Goal: Task Accomplishment & Management: Manage account settings

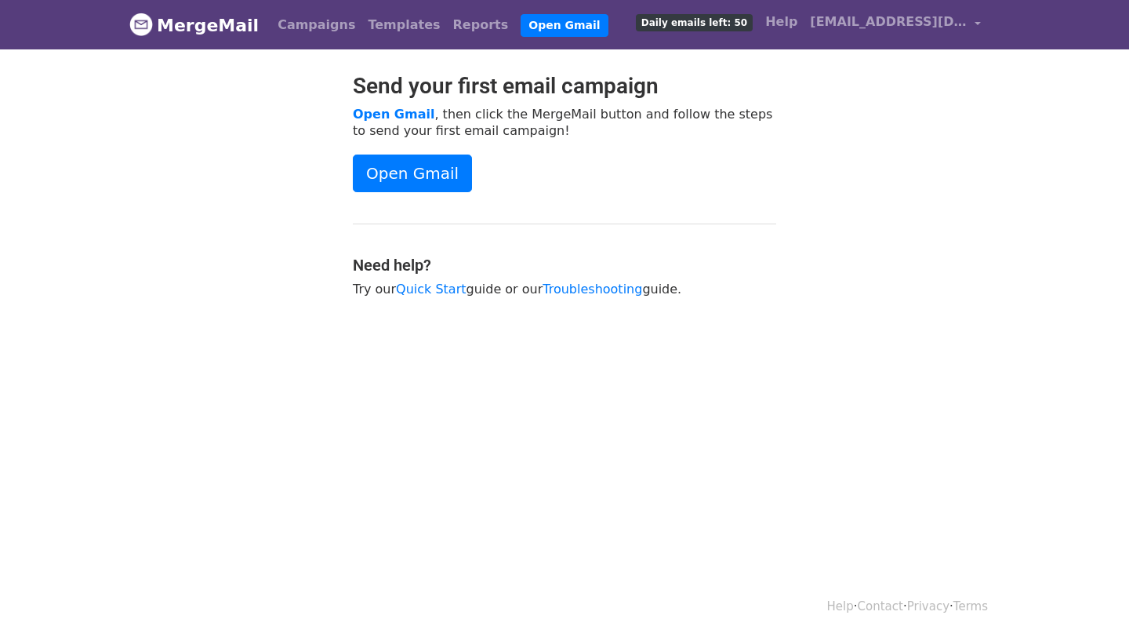
click at [688, 25] on span "Daily emails left: 50" at bounding box center [694, 22] width 117 height 17
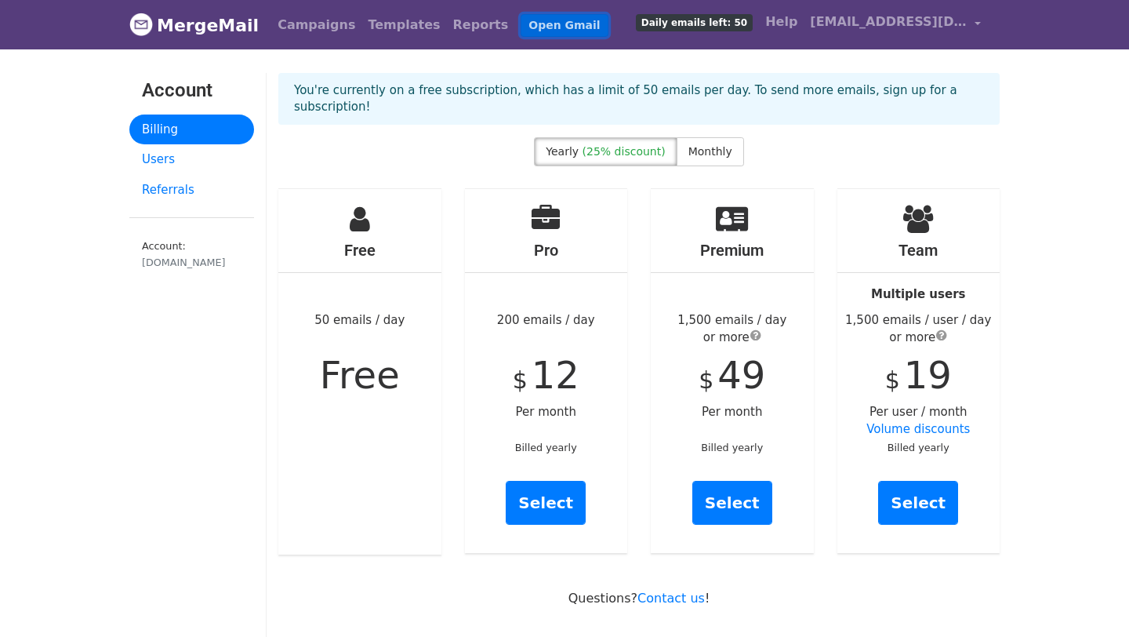
click at [525, 19] on link "Open Gmail" at bounding box center [564, 25] width 87 height 23
click at [165, 154] on link "Users" at bounding box center [191, 159] width 125 height 31
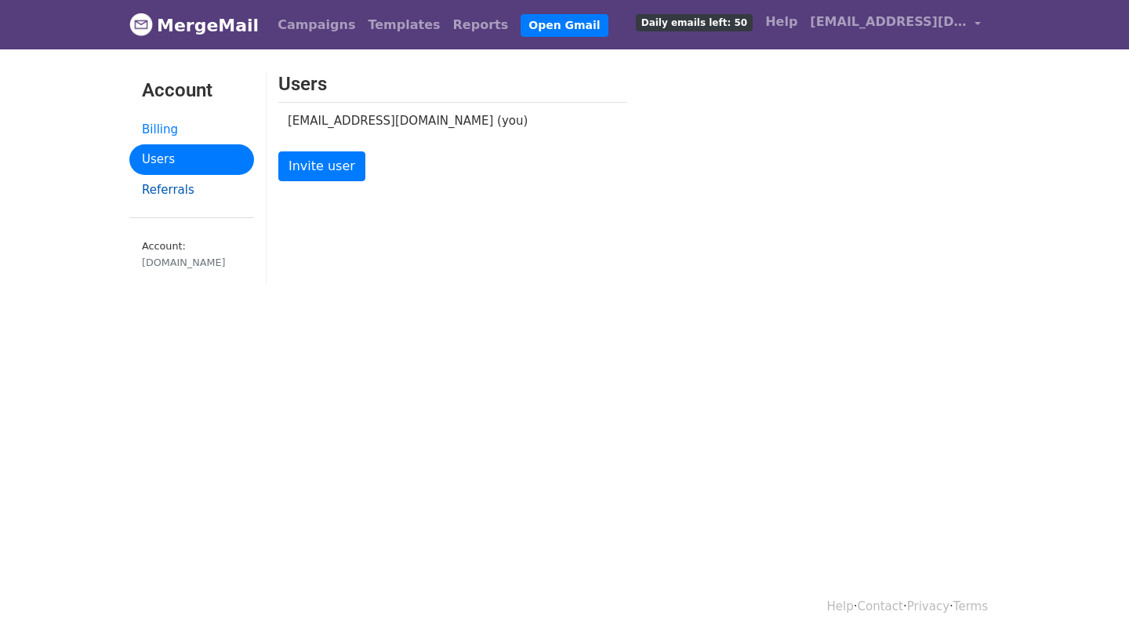
click at [162, 196] on link "Referrals" at bounding box center [191, 190] width 125 height 31
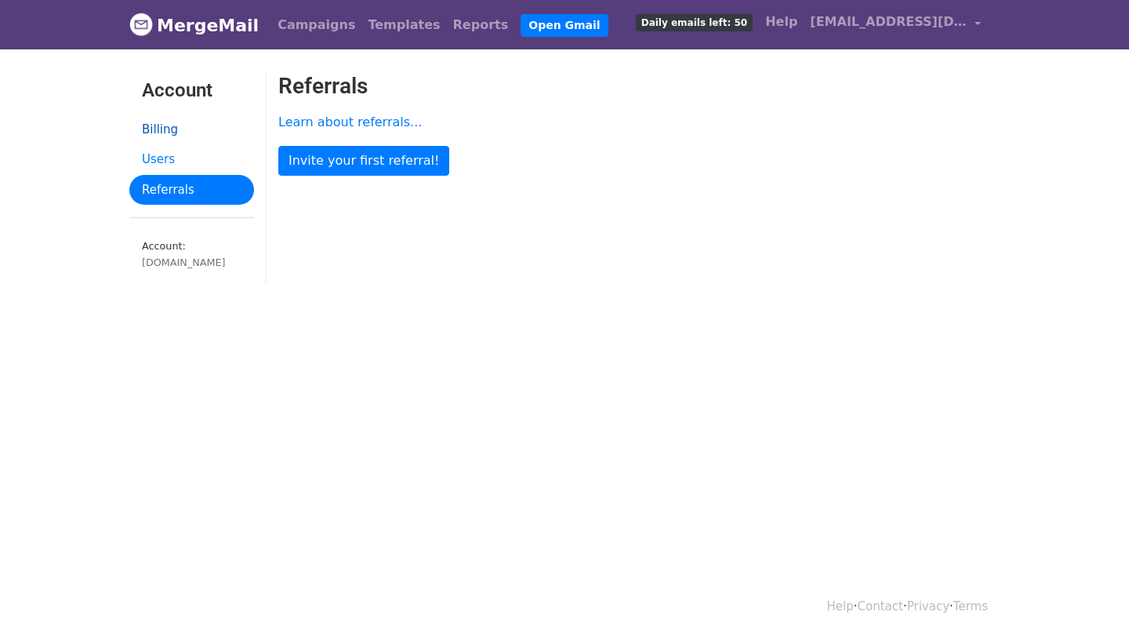
click at [184, 128] on link "Billing" at bounding box center [191, 129] width 125 height 31
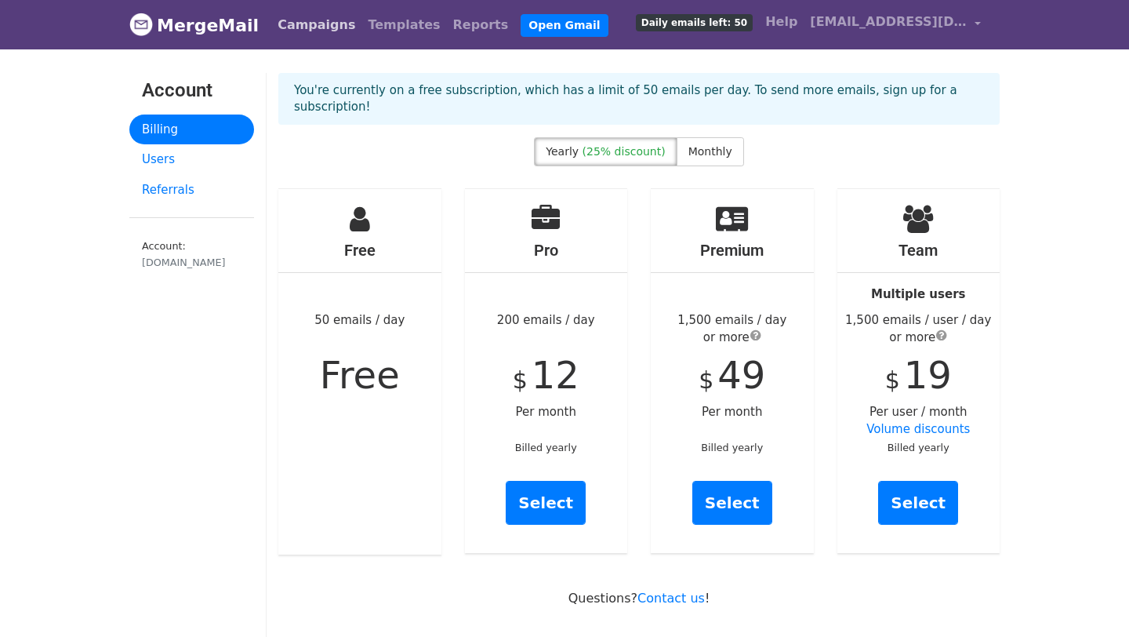
click at [301, 12] on link "Campaigns" at bounding box center [316, 24] width 90 height 31
click at [361, 29] on link "Templates" at bounding box center [403, 24] width 85 height 31
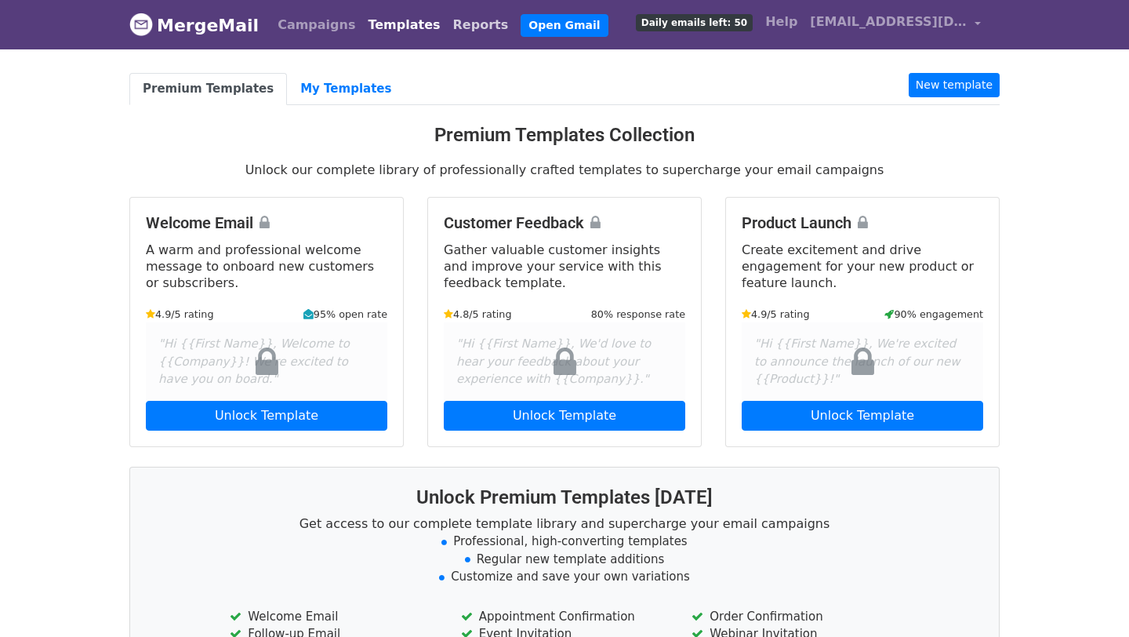
click at [447, 26] on link "Reports" at bounding box center [481, 24] width 68 height 31
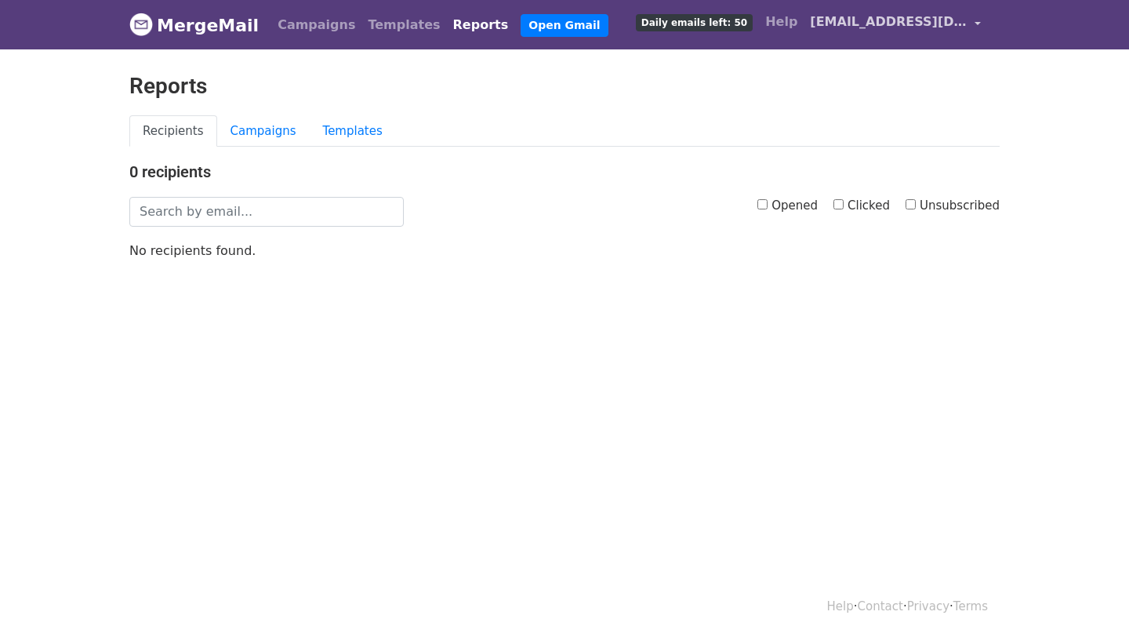
click at [865, 17] on span "[EMAIL_ADDRESS][DOMAIN_NAME]" at bounding box center [888, 22] width 157 height 19
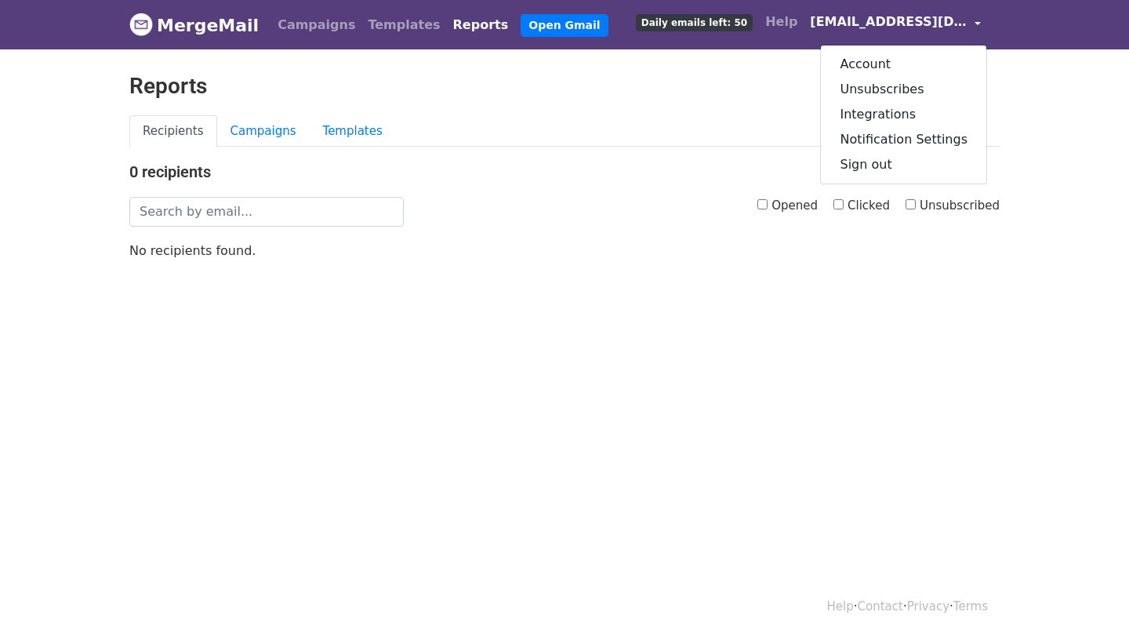
click at [637, 175] on h4 "0 recipients" at bounding box center [564, 171] width 870 height 19
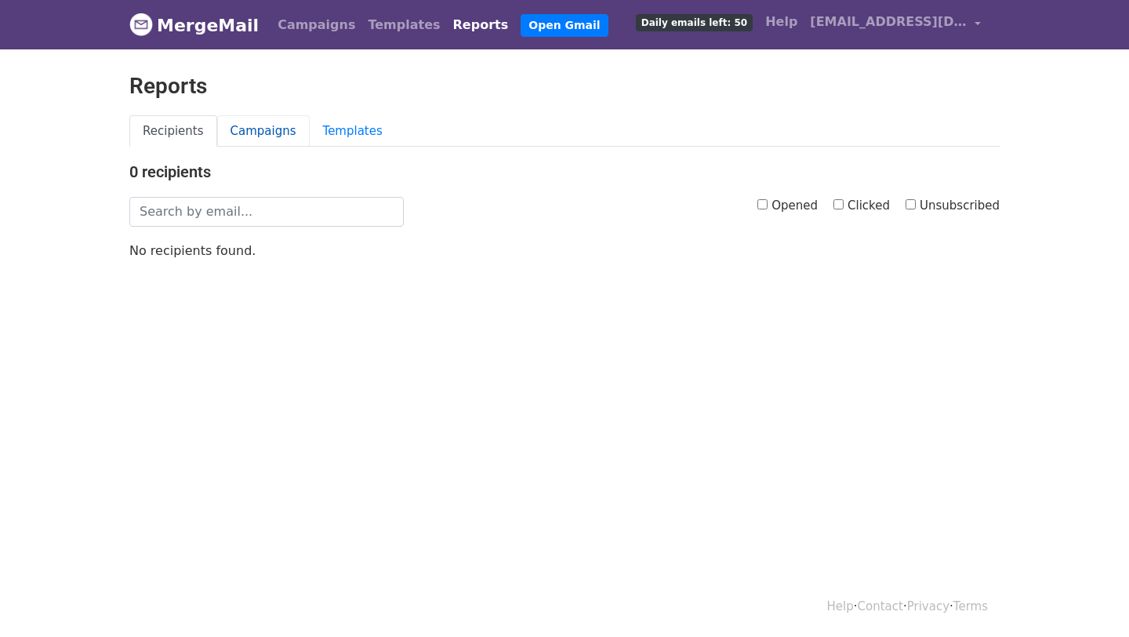
click at [266, 132] on link "Campaigns" at bounding box center [263, 131] width 93 height 32
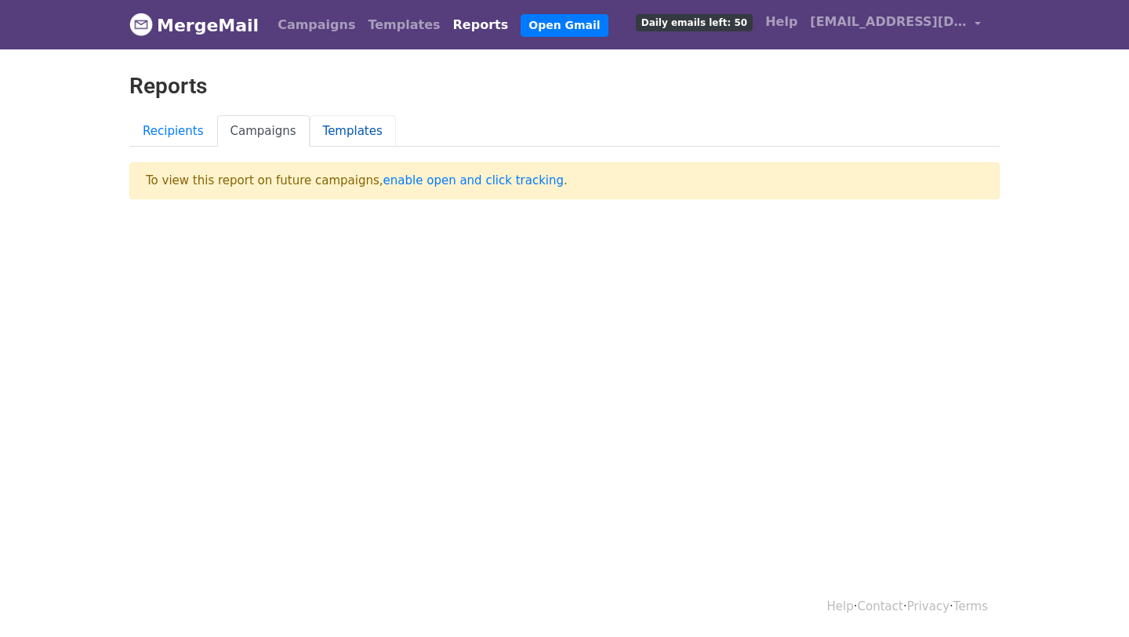
click at [328, 129] on link "Templates" at bounding box center [353, 131] width 86 height 32
click at [796, 20] on link "Help" at bounding box center [781, 21] width 45 height 31
click at [285, 15] on link "Campaigns" at bounding box center [316, 24] width 90 height 31
click at [361, 24] on link "Templates" at bounding box center [403, 24] width 85 height 31
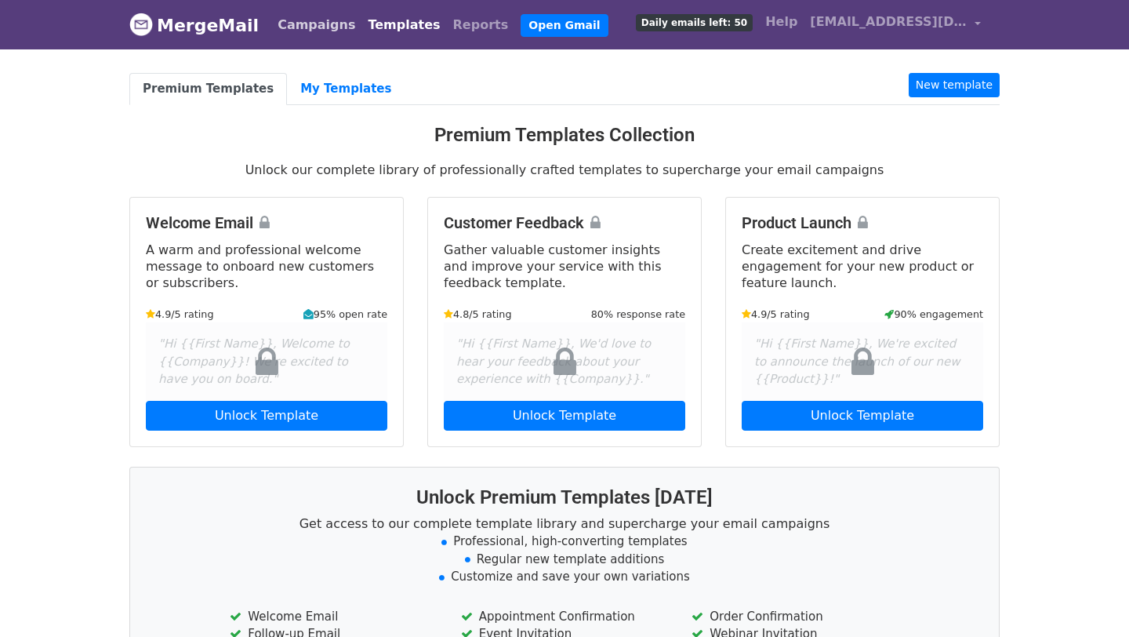
click at [298, 25] on link "Campaigns" at bounding box center [316, 24] width 90 height 31
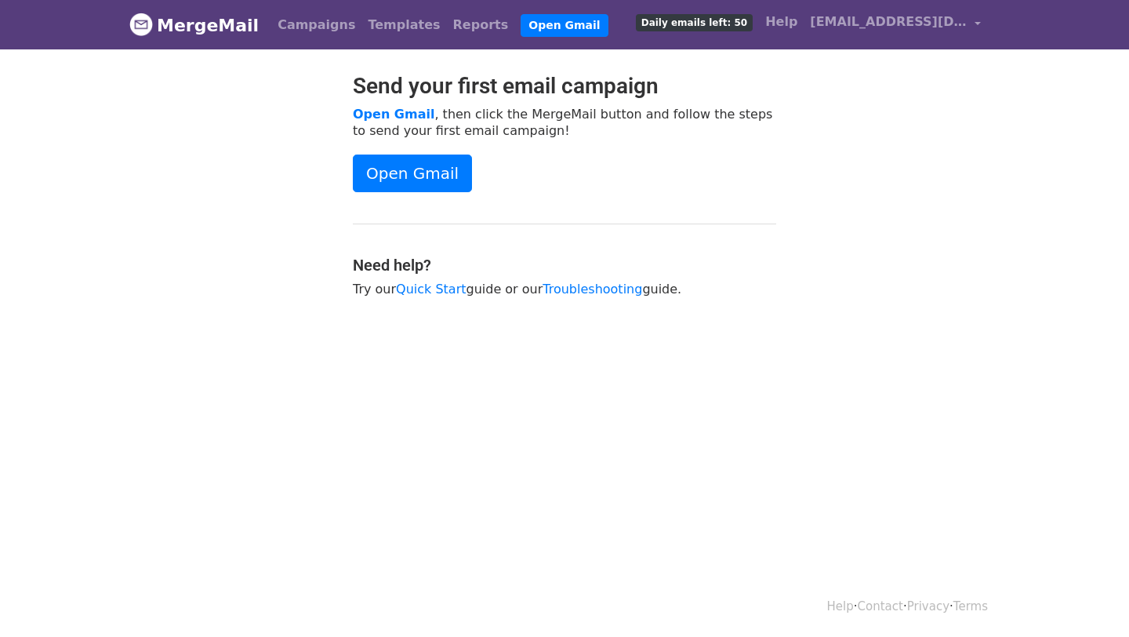
click at [330, 78] on div at bounding box center [229, 193] width 223 height 240
click at [294, 24] on link "Campaigns" at bounding box center [316, 24] width 90 height 31
click at [376, 13] on link "Templates" at bounding box center [403, 24] width 85 height 31
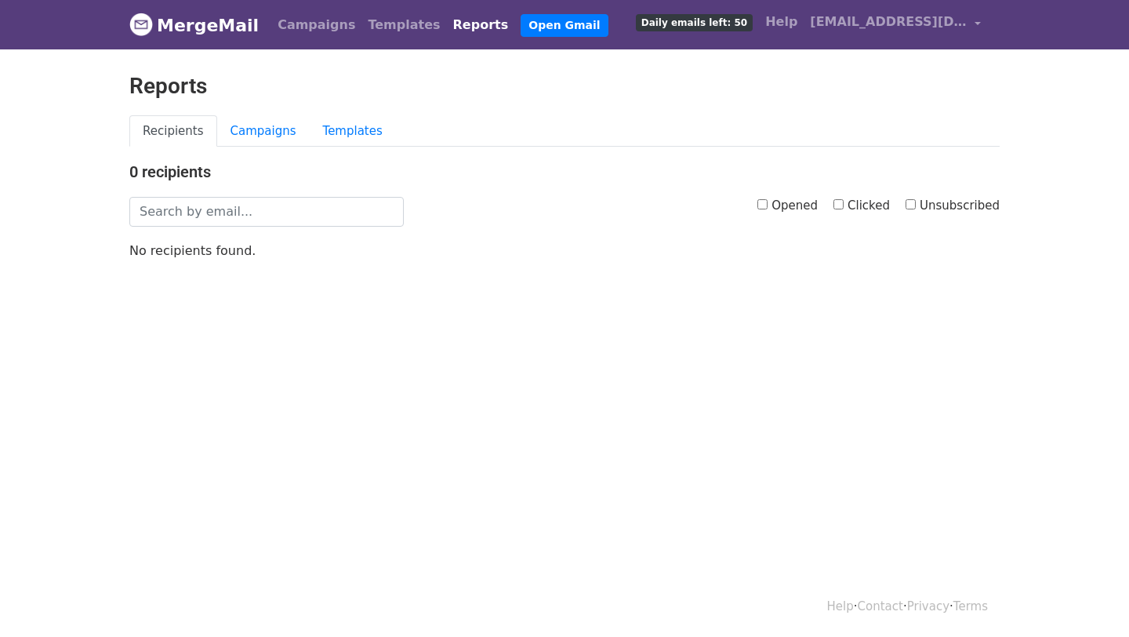
click at [271, 28] on link "Campaigns" at bounding box center [316, 24] width 90 height 31
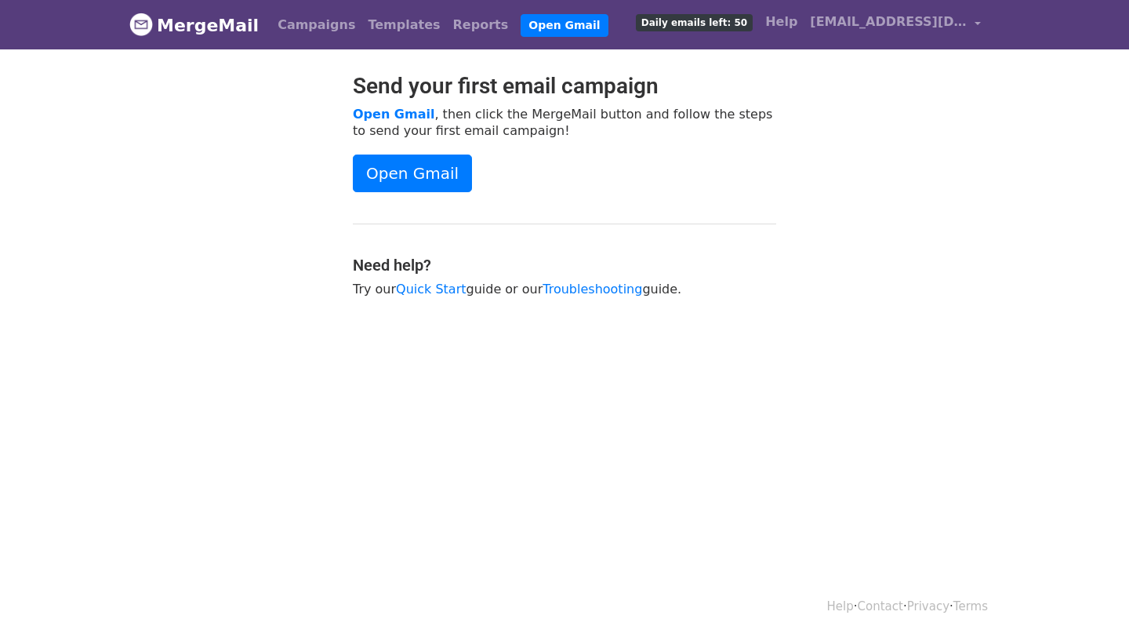
click at [381, 151] on div "Send your first email campaign Open Gmail , then click the MergeMail button and…" at bounding box center [564, 193] width 447 height 240
click at [372, 27] on link "Templates" at bounding box center [403, 24] width 85 height 31
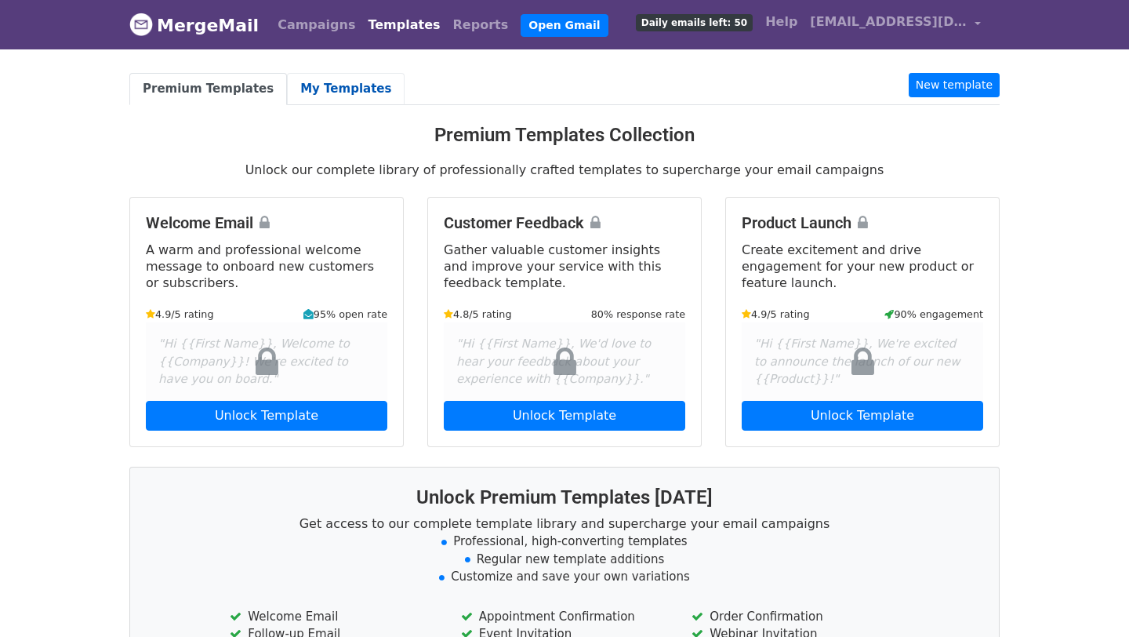
click at [287, 78] on link "My Templates" at bounding box center [346, 89] width 118 height 32
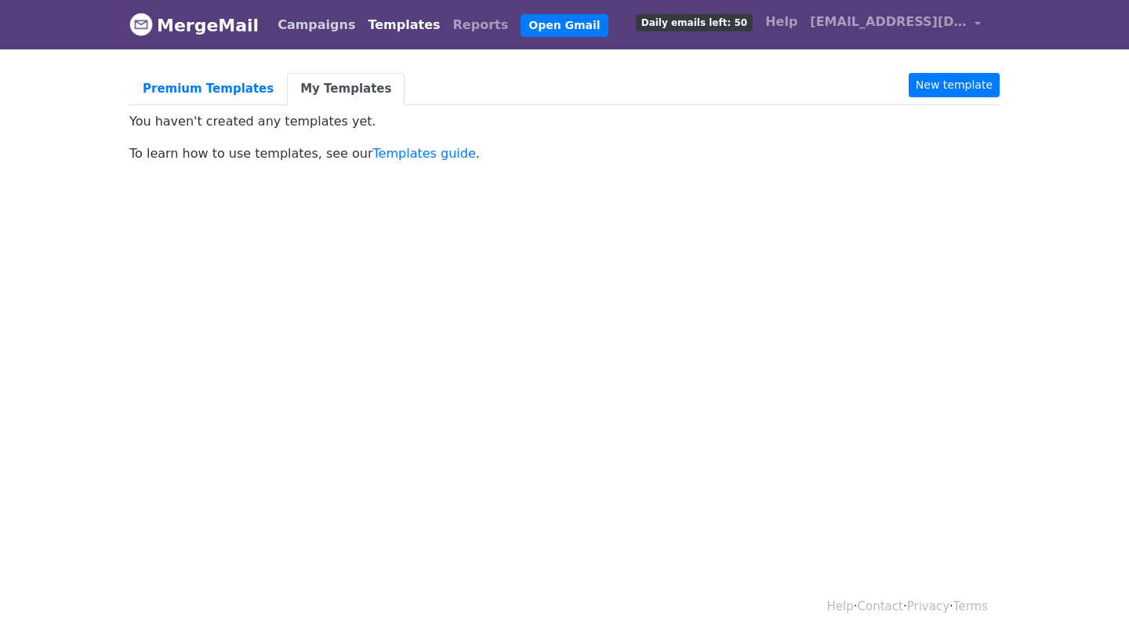
click at [282, 27] on link "Campaigns" at bounding box center [316, 24] width 90 height 31
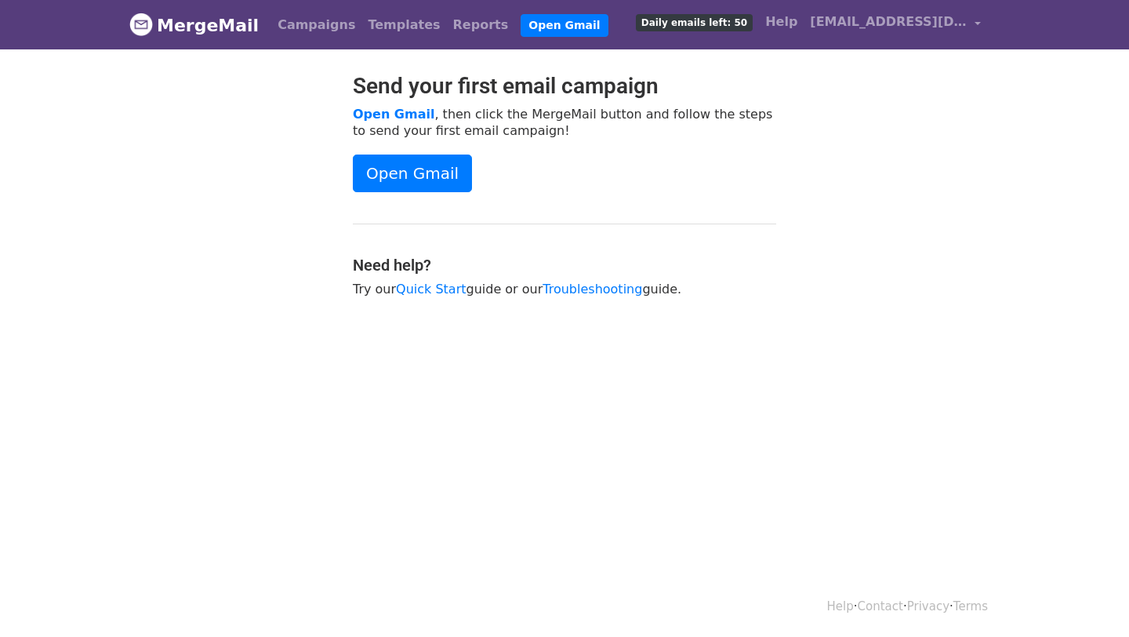
click at [244, 29] on link "MergeMail" at bounding box center [193, 25] width 129 height 33
click at [521, 25] on link "Open Gmail" at bounding box center [564, 25] width 87 height 23
click at [216, 151] on div at bounding box center [229, 193] width 223 height 240
click at [206, 34] on link "MergeMail" at bounding box center [193, 25] width 129 height 33
click at [828, 27] on span "[EMAIL_ADDRESS][DOMAIN_NAME]" at bounding box center [888, 22] width 157 height 19
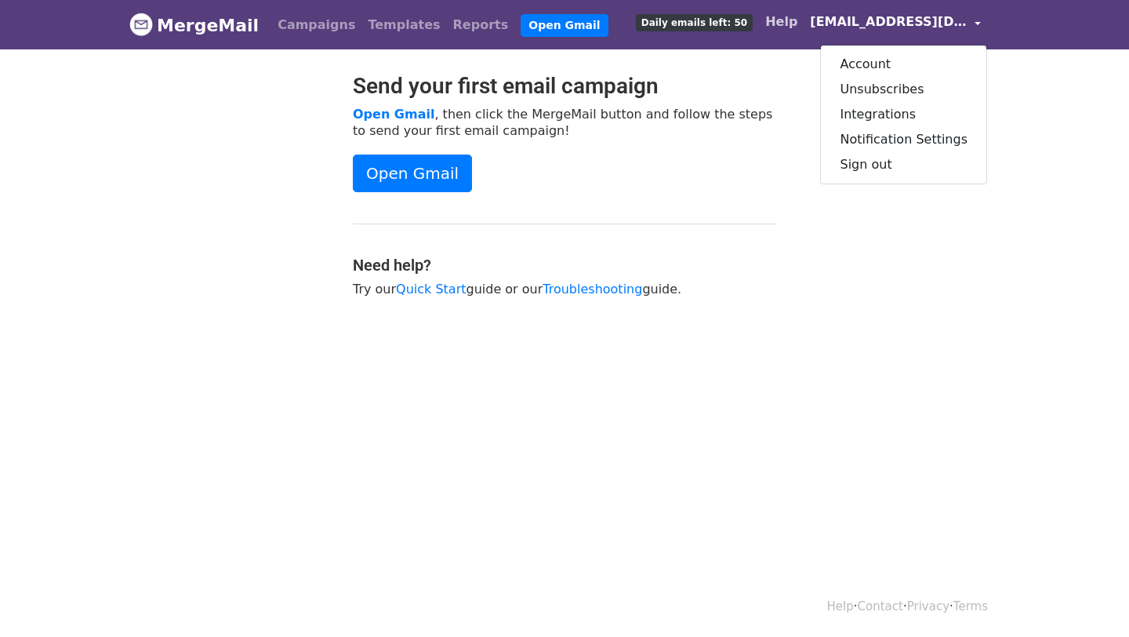
click at [781, 27] on link "Help" at bounding box center [781, 21] width 45 height 31
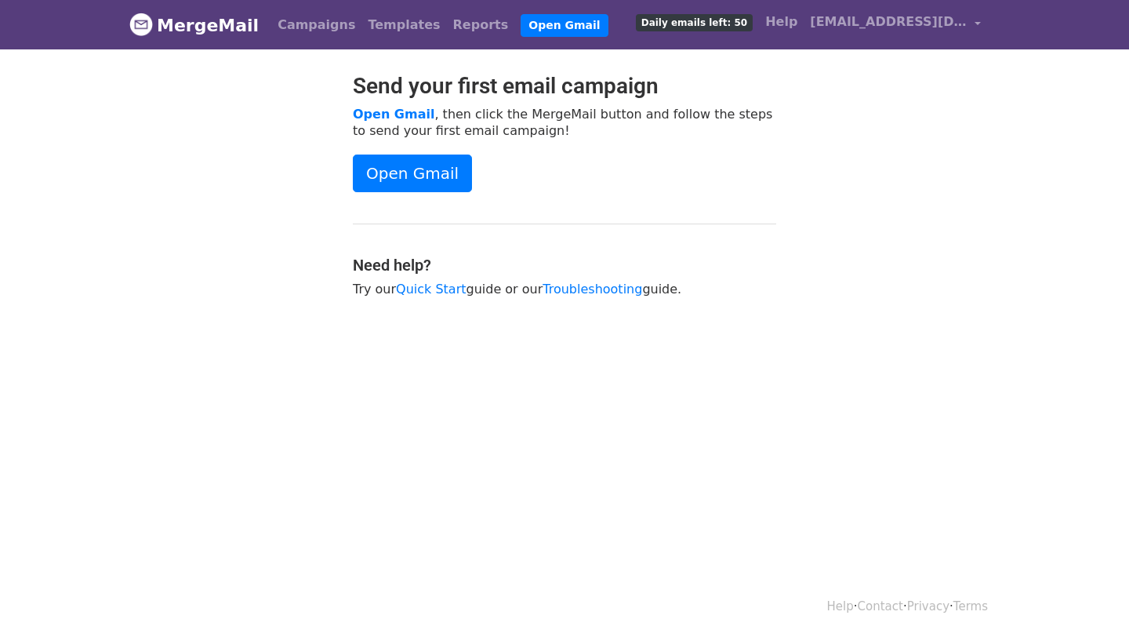
drag, startPoint x: 655, startPoint y: 17, endPoint x: 641, endPoint y: 27, distance: 18.0
drag, startPoint x: 630, startPoint y: 30, endPoint x: 748, endPoint y: 30, distance: 117.6
click at [748, 30] on div "Campaigns Templates Reports Open Gmail Daily emails left: 50 Help dbsbeautyawar…" at bounding box center [625, 24] width 724 height 37
click at [169, 292] on div at bounding box center [229, 193] width 223 height 240
click at [795, 100] on div "Send your first email campaign Open Gmail , then click the MergeMail button and…" at bounding box center [565, 193] width 894 height 240
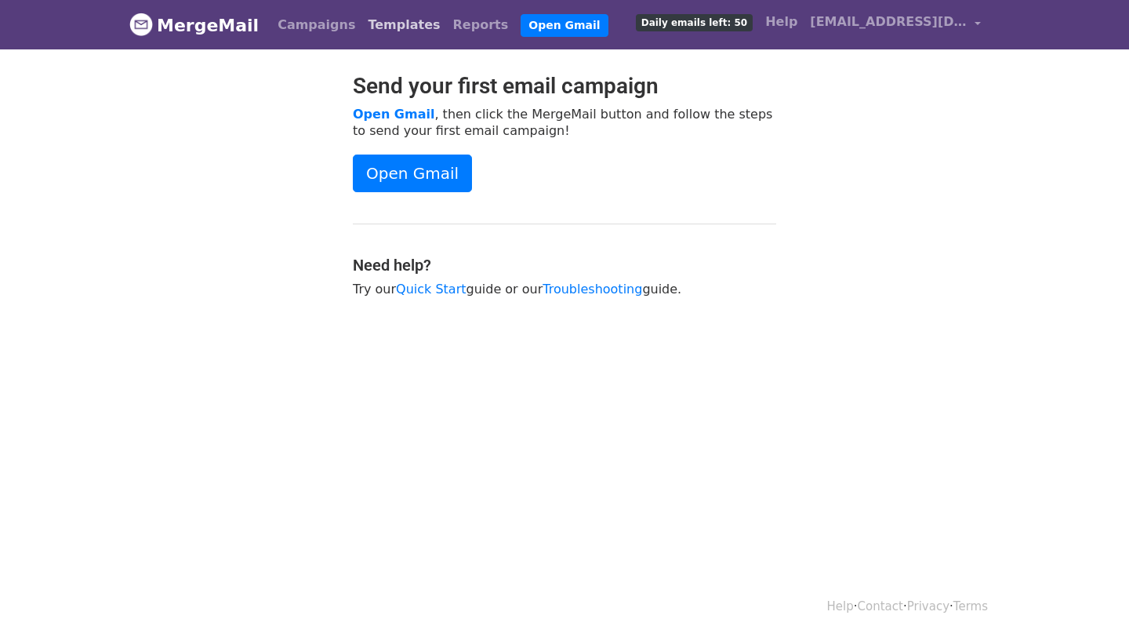
click at [361, 25] on link "Templates" at bounding box center [403, 24] width 85 height 31
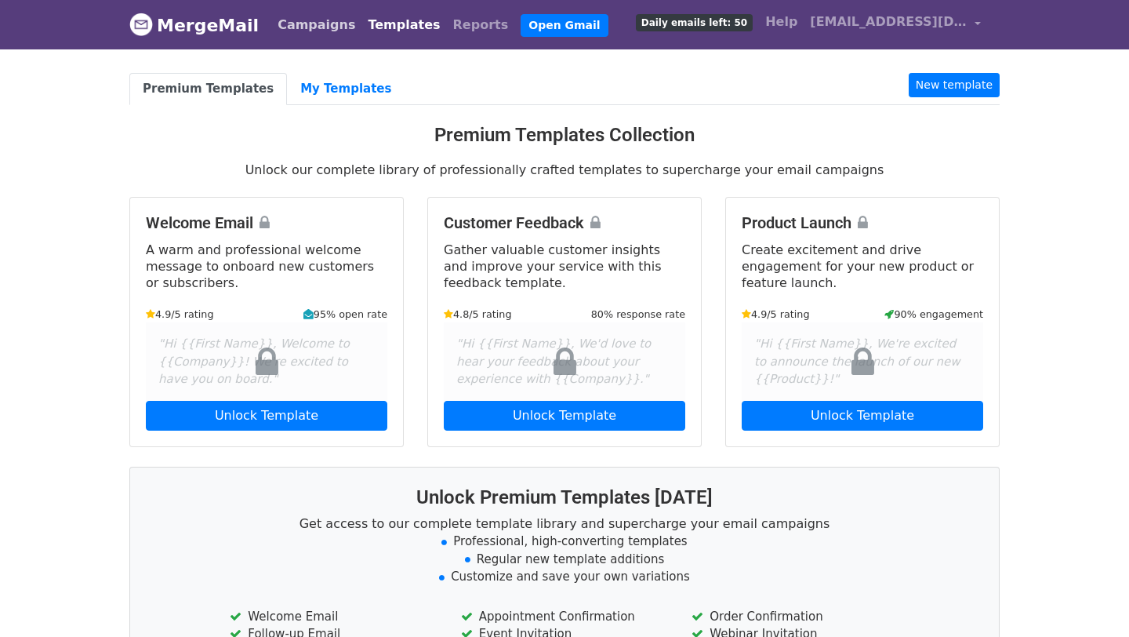
click at [299, 36] on link "Campaigns" at bounding box center [316, 24] width 90 height 31
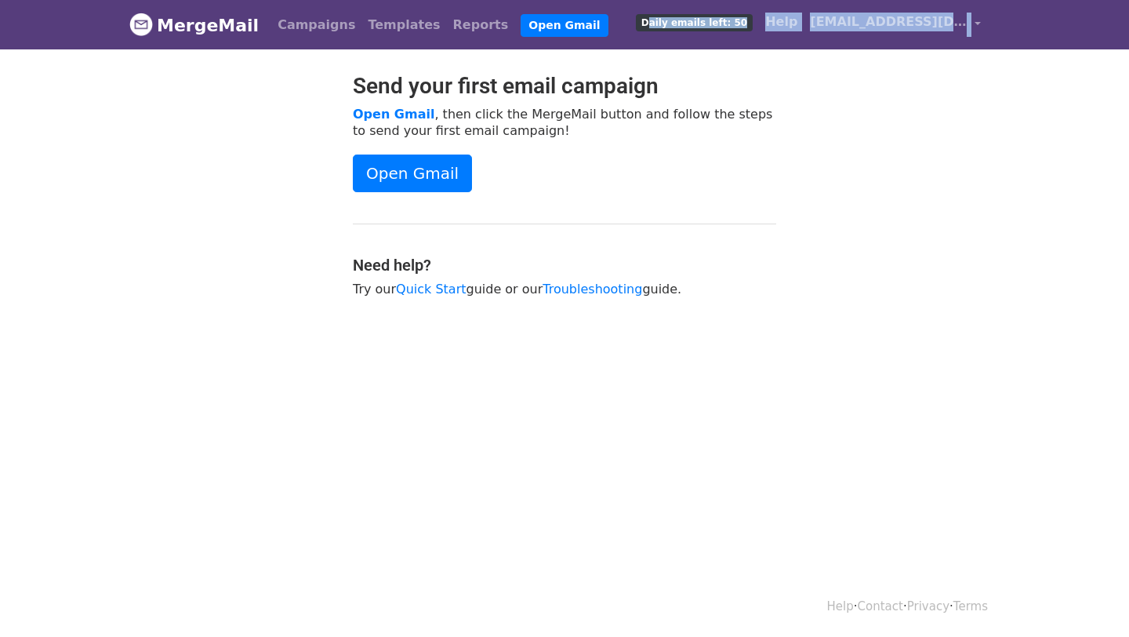
drag, startPoint x: 626, startPoint y: 25, endPoint x: 768, endPoint y: 60, distance: 146.2
click at [770, 56] on body "MergeMail Campaigns Templates Reports Open Gmail Daily emails left: 50 Help dbs…" at bounding box center [564, 188] width 1129 height 376
click at [768, 60] on body "MergeMail Campaigns Templates Reports Open Gmail Daily emails left: 50 Help dbs…" at bounding box center [564, 188] width 1129 height 376
drag, startPoint x: 635, startPoint y: 23, endPoint x: 757, endPoint y: 27, distance: 121.6
click at [757, 27] on div "Campaigns Templates Reports Open Gmail Daily emails left: 50 Help dbsbeautyawar…" at bounding box center [625, 24] width 724 height 37
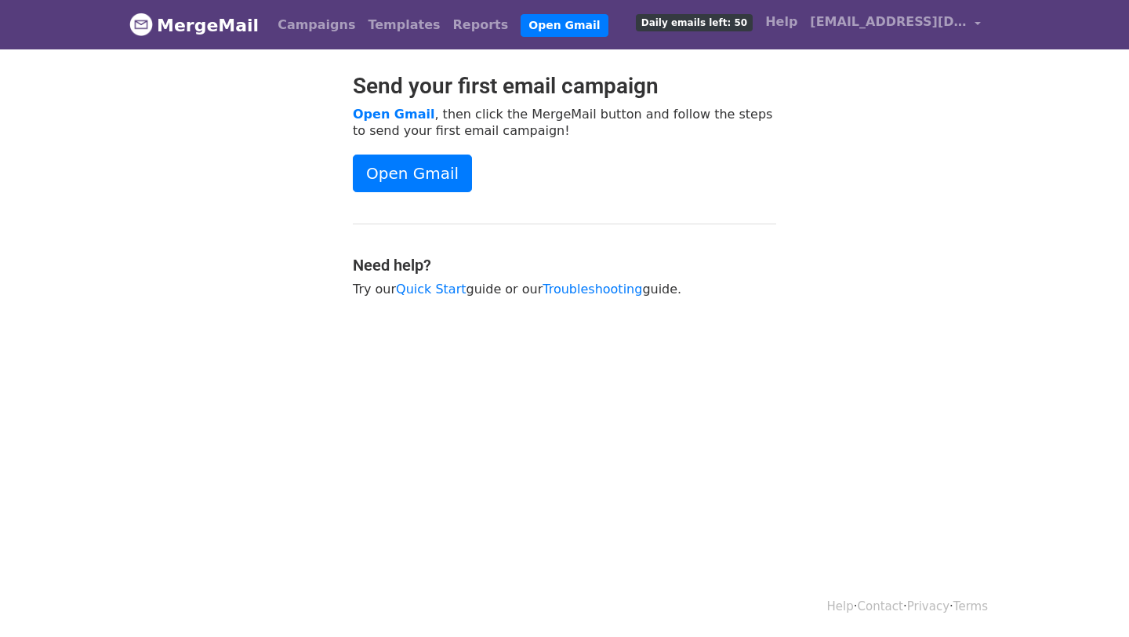
click at [739, 27] on span "Daily emails left: 50" at bounding box center [694, 22] width 117 height 17
click at [230, 29] on link "MergeMail" at bounding box center [193, 25] width 129 height 33
click at [475, 195] on div "Send your first email campaign Open Gmail , then click the MergeMail button and…" at bounding box center [564, 193] width 447 height 240
click at [447, 18] on link "Reports" at bounding box center [481, 24] width 68 height 31
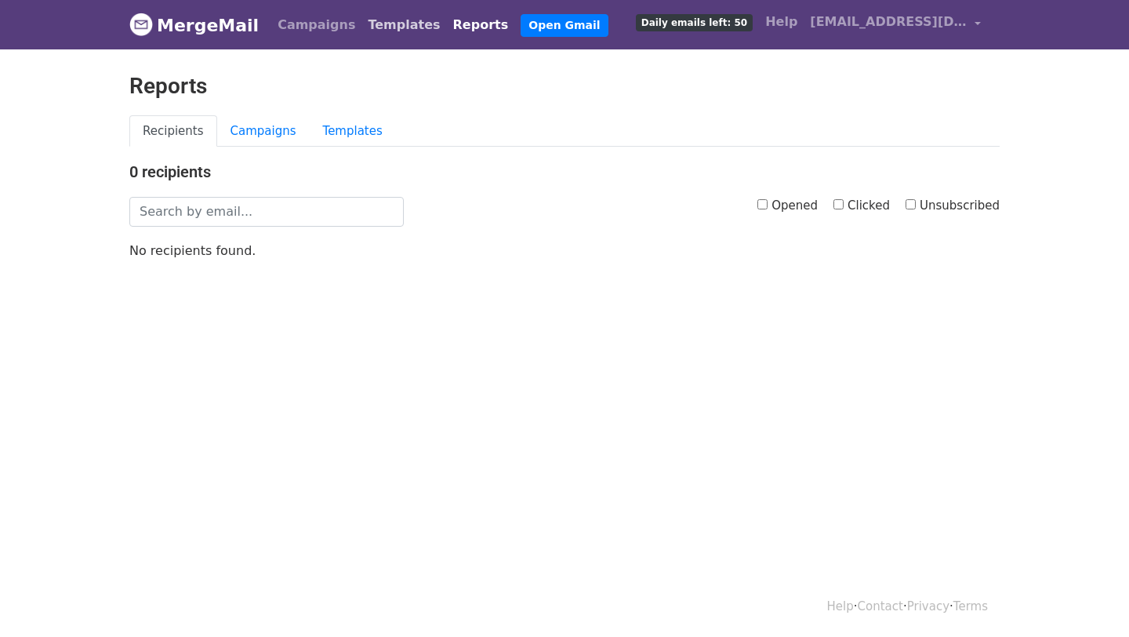
click at [394, 23] on link "Templates" at bounding box center [403, 24] width 85 height 31
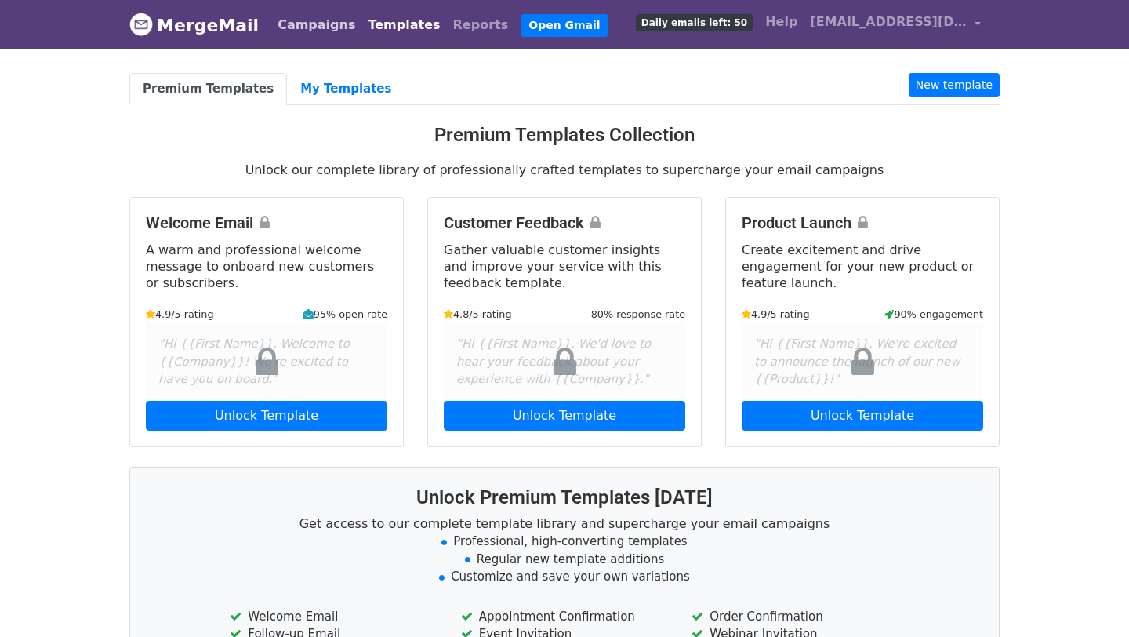
click at [274, 27] on link "Campaigns" at bounding box center [316, 24] width 90 height 31
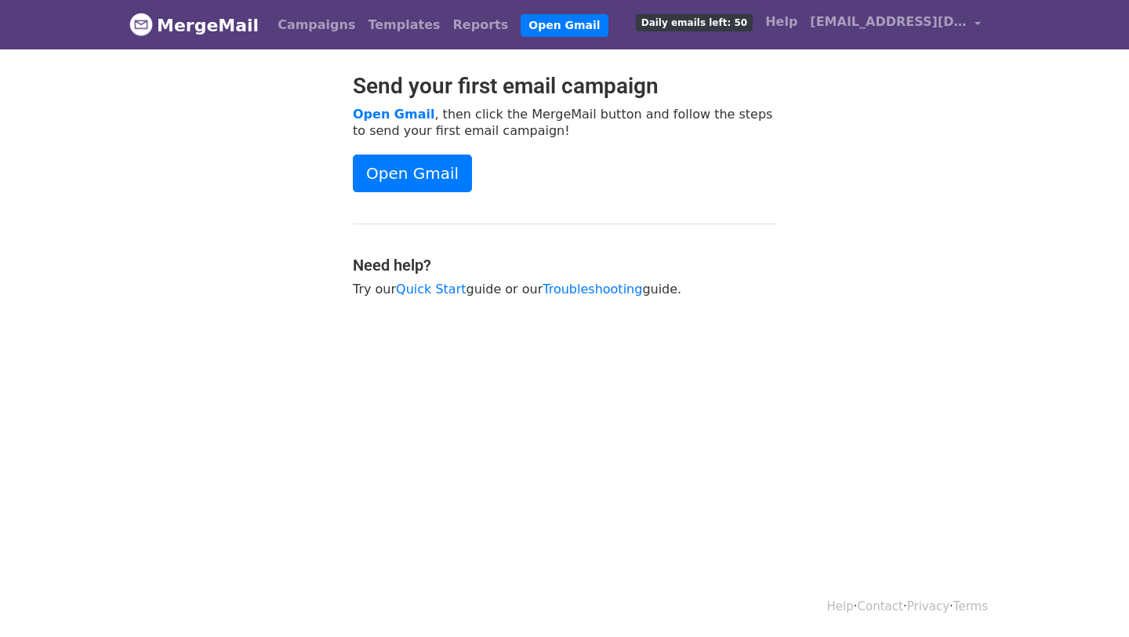
click at [184, 27] on link "MergeMail" at bounding box center [193, 25] width 129 height 33
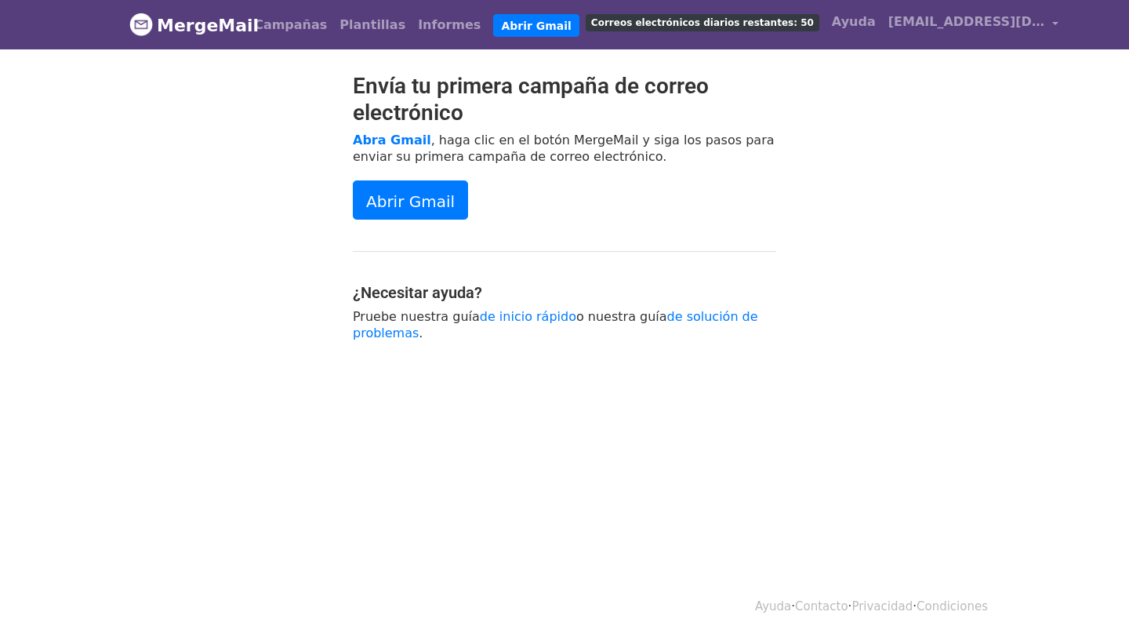
click at [659, 29] on span "Correos electrónicos diarios restantes: 50" at bounding box center [703, 22] width 234 height 17
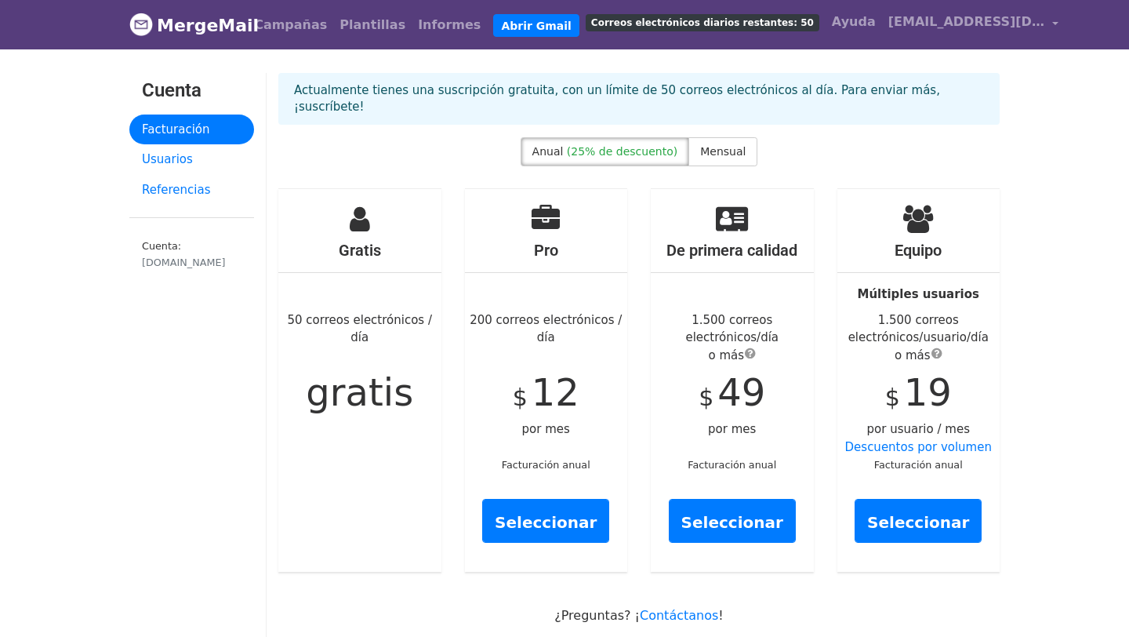
click at [538, 313] on font "200 correos electrónicos / día" at bounding box center [546, 329] width 152 height 32
click at [620, 145] on font "(25% de descuento)" at bounding box center [622, 151] width 111 height 13
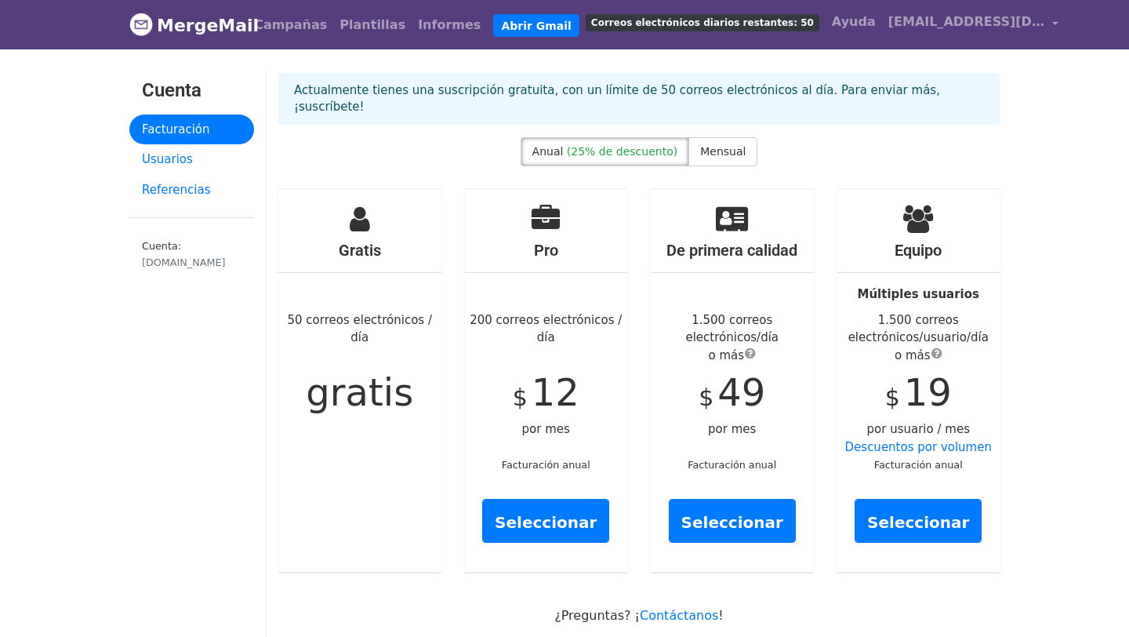
click at [782, 94] on font "Actualmente tienes una suscripción gratuita, con un límite de 50 correos electr…" at bounding box center [617, 98] width 646 height 31
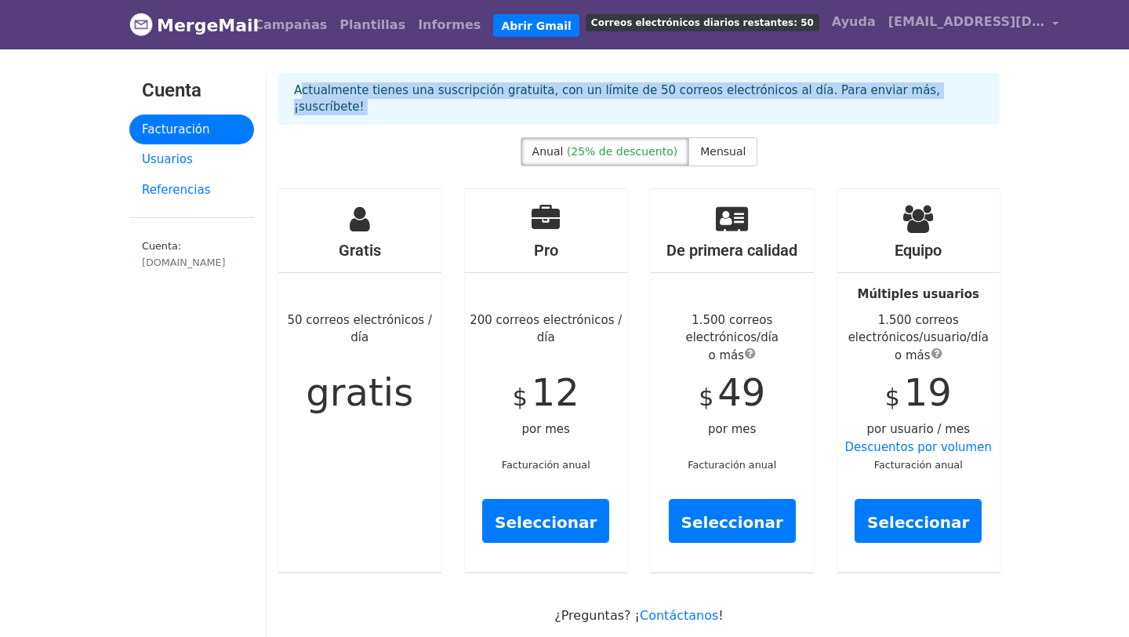
click at [782, 94] on font "Actualmente tienes una suscripción gratuita, con un límite de 50 correos electr…" at bounding box center [617, 98] width 646 height 31
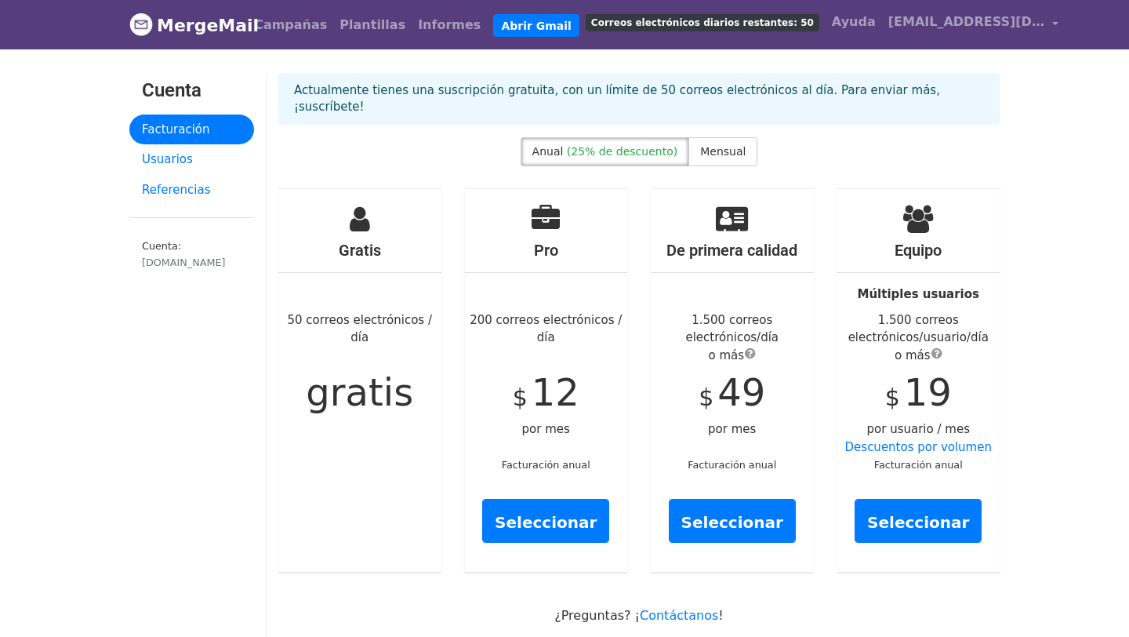
click at [448, 149] on div "Anual (25% de descuento) Mensual" at bounding box center [639, 154] width 745 height 35
click at [354, 223] on div "Gratis 50 correos electrónicos / día gratis" at bounding box center [359, 380] width 163 height 383
drag, startPoint x: 379, startPoint y: 228, endPoint x: 318, endPoint y: 207, distance: 64.0
click at [320, 207] on div "Gratis 50 correos electrónicos / día gratis" at bounding box center [359, 380] width 163 height 383
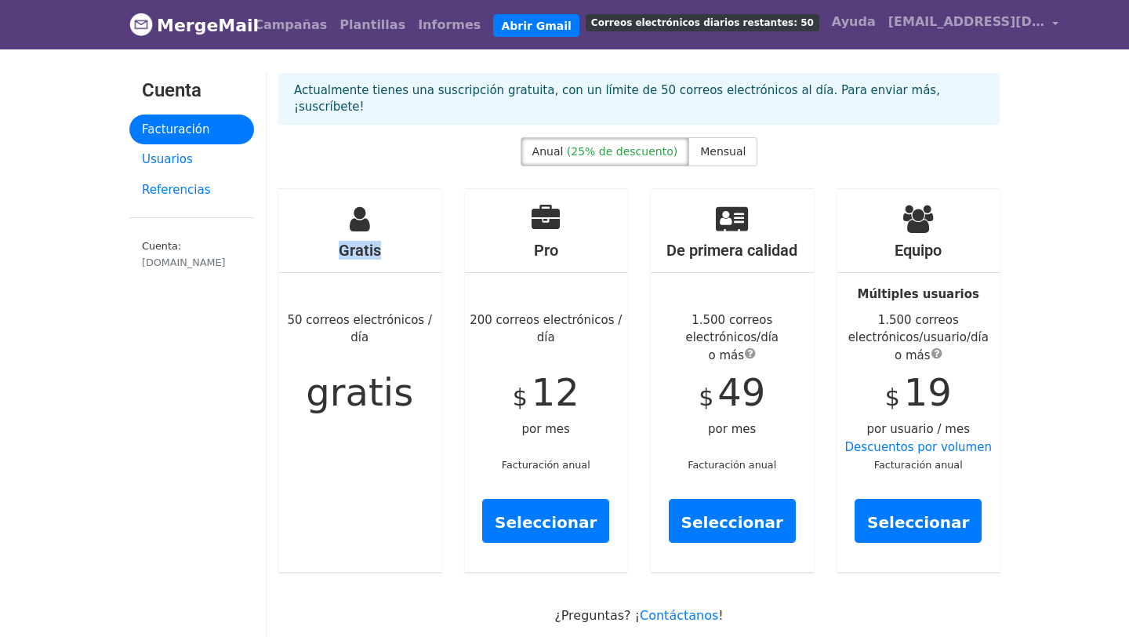
drag, startPoint x: 324, startPoint y: 207, endPoint x: 408, endPoint y: 249, distance: 94.3
click at [412, 250] on div "Gratis 50 correos electrónicos / día gratis" at bounding box center [359, 380] width 163 height 383
click at [180, 151] on link "Usuarios" at bounding box center [191, 159] width 125 height 31
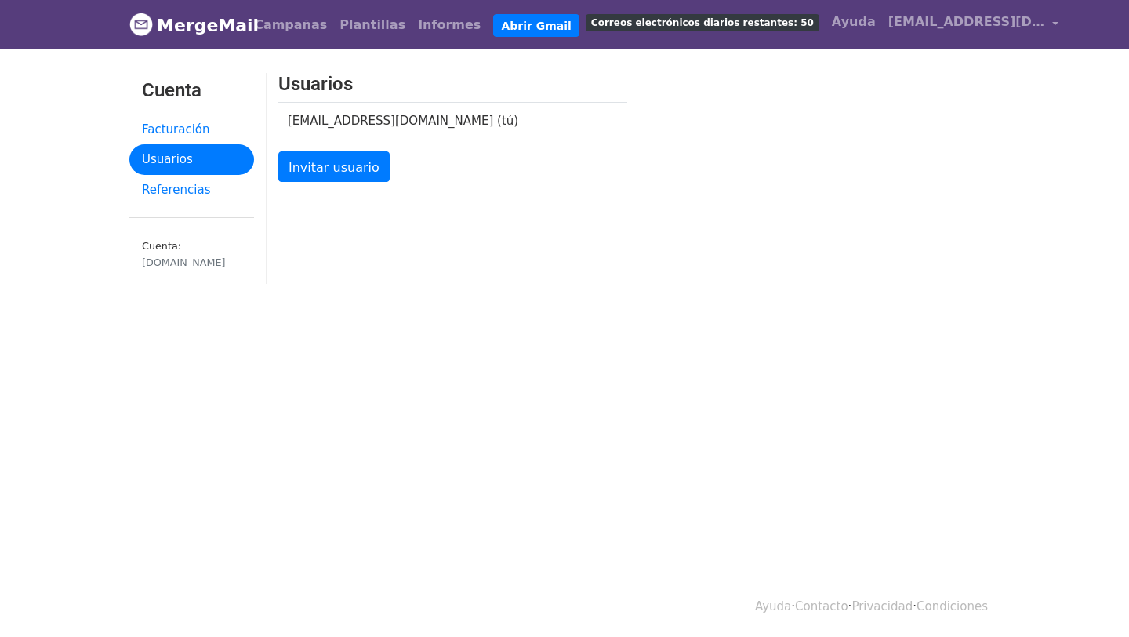
click at [188, 18] on font "MergeMail" at bounding box center [208, 26] width 102 height 20
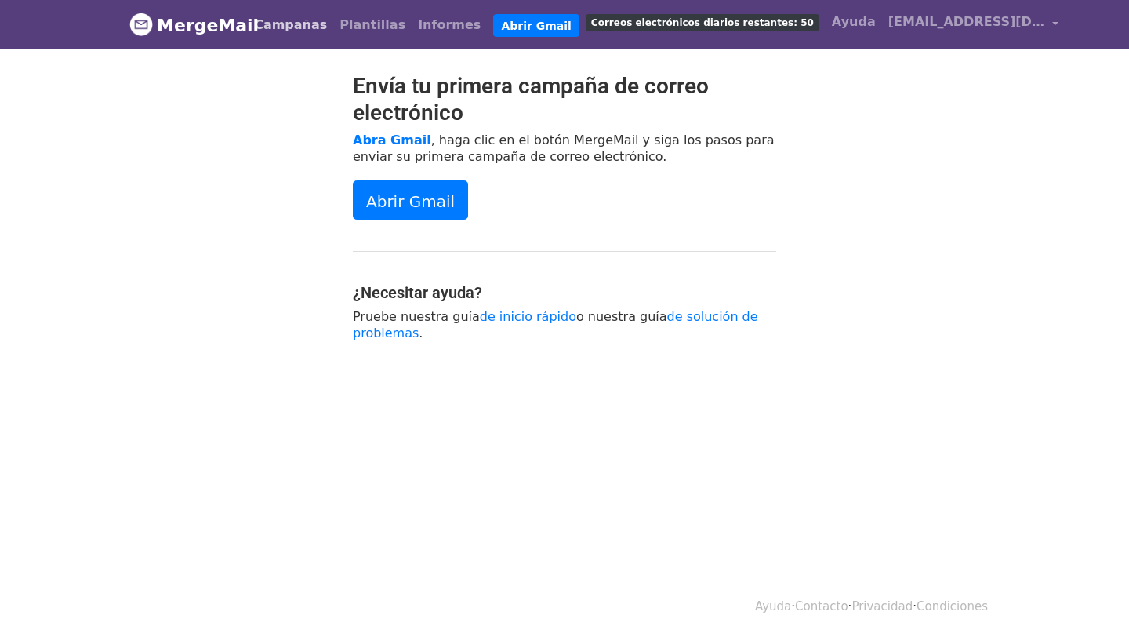
click at [299, 20] on font "Campañas" at bounding box center [290, 24] width 73 height 15
click at [339, 21] on font "Plantillas" at bounding box center [372, 24] width 66 height 15
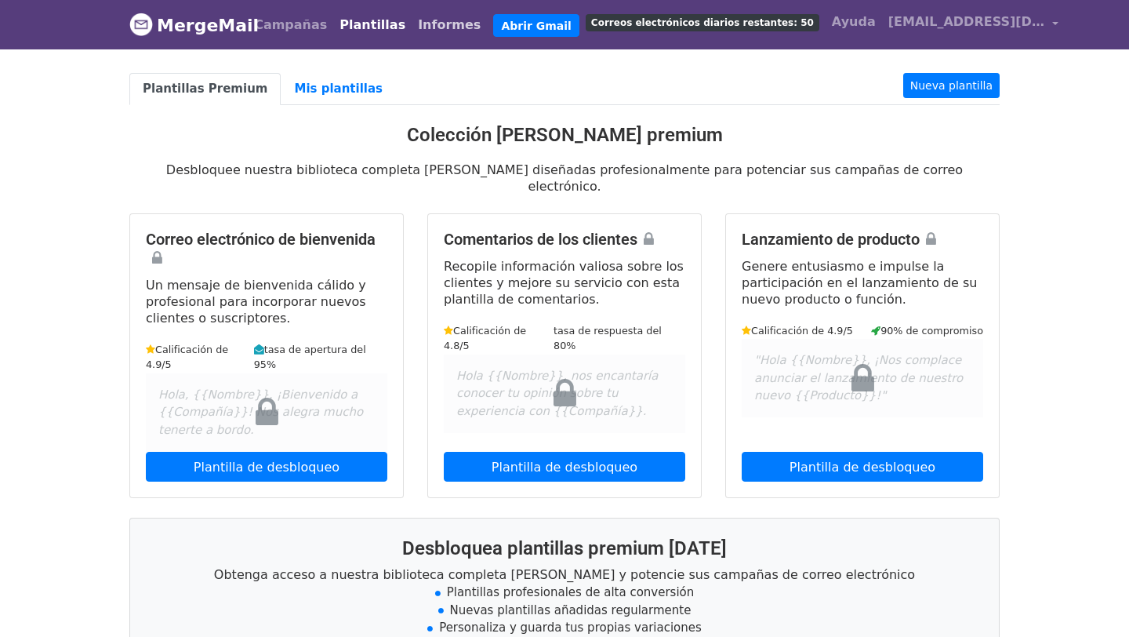
click at [418, 31] on font "Informes" at bounding box center [449, 24] width 63 height 15
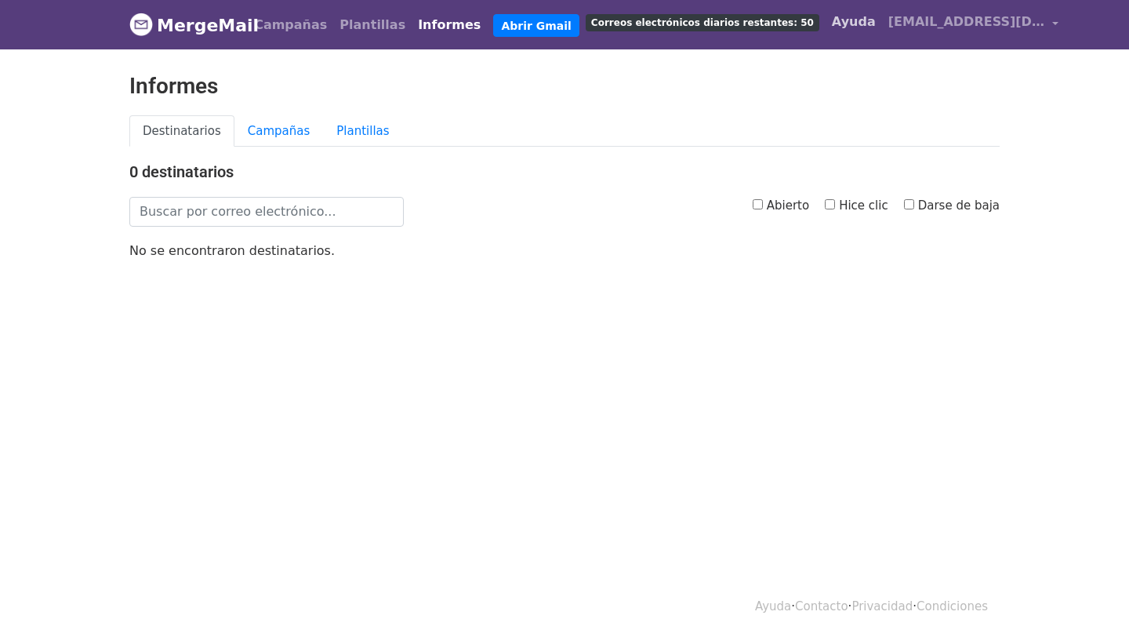
click at [826, 11] on link "Ayuda" at bounding box center [854, 21] width 56 height 31
click at [888, 29] on span "[EMAIL_ADDRESS][DOMAIN_NAME]" at bounding box center [966, 22] width 157 height 19
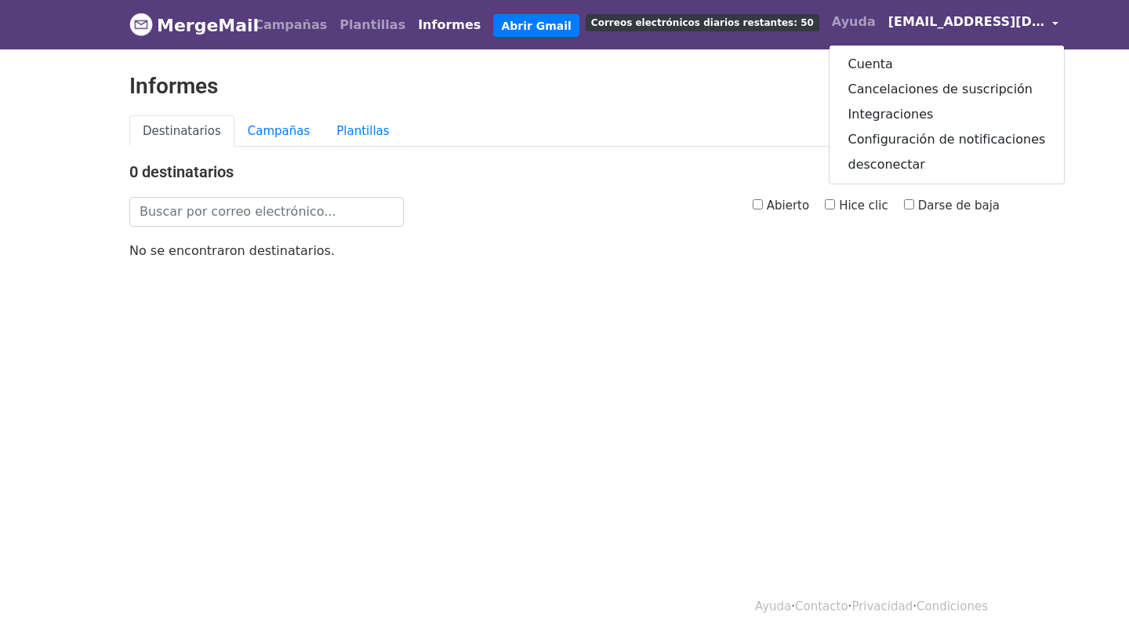
click at [397, 230] on div "0 destinatarios Abierto Hice clic Darse de baja No se encontraron destinatarios." at bounding box center [565, 210] width 894 height 96
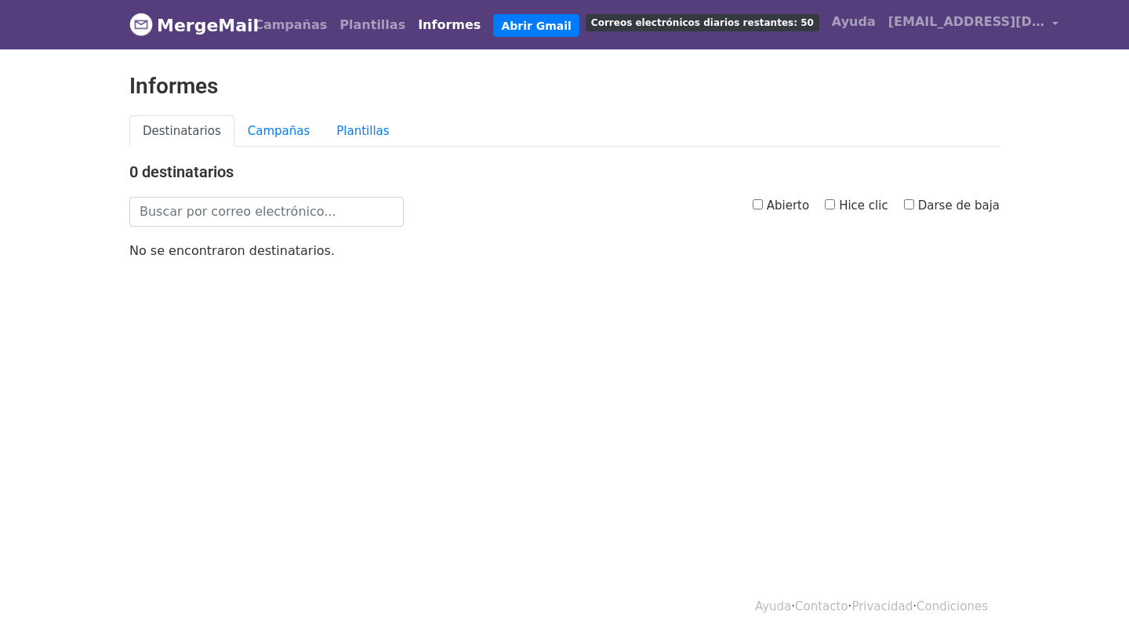
click at [202, 26] on font "MergeMail" at bounding box center [208, 26] width 102 height 20
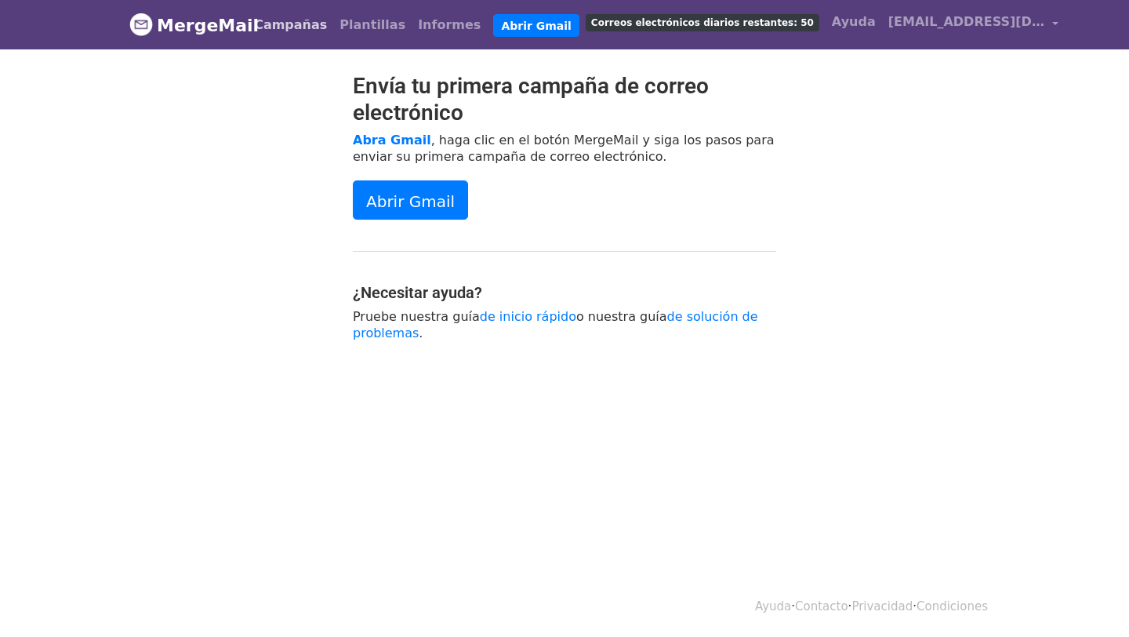
click at [307, 31] on font "Campañas" at bounding box center [290, 24] width 73 height 15
click at [349, 27] on font "Plantillas" at bounding box center [372, 24] width 66 height 15
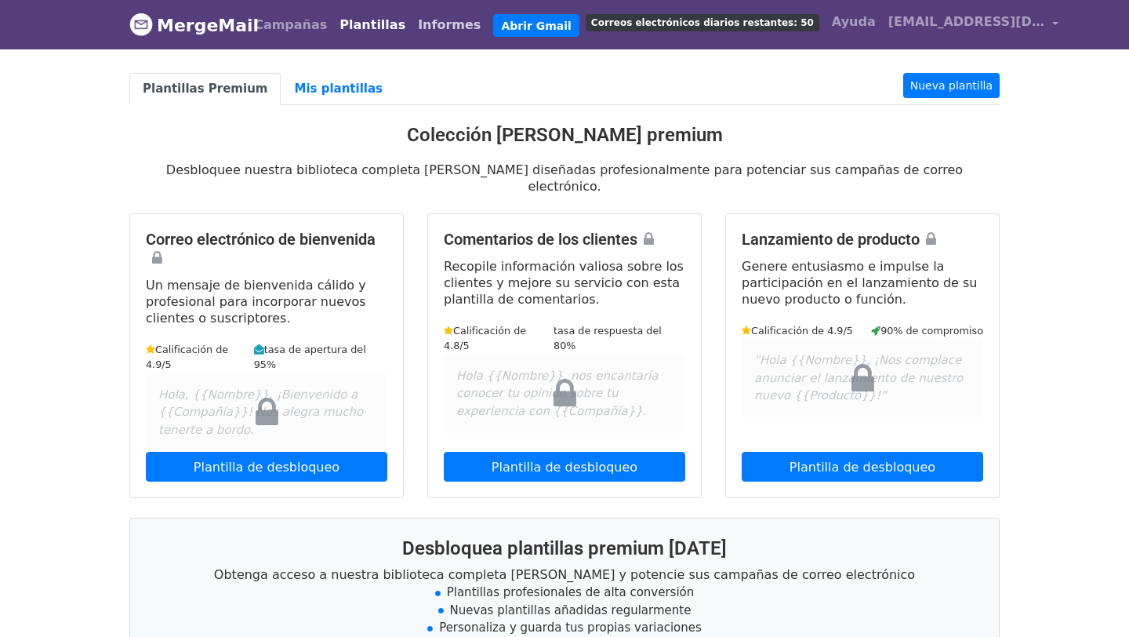
click at [418, 25] on font "Informes" at bounding box center [449, 24] width 63 height 15
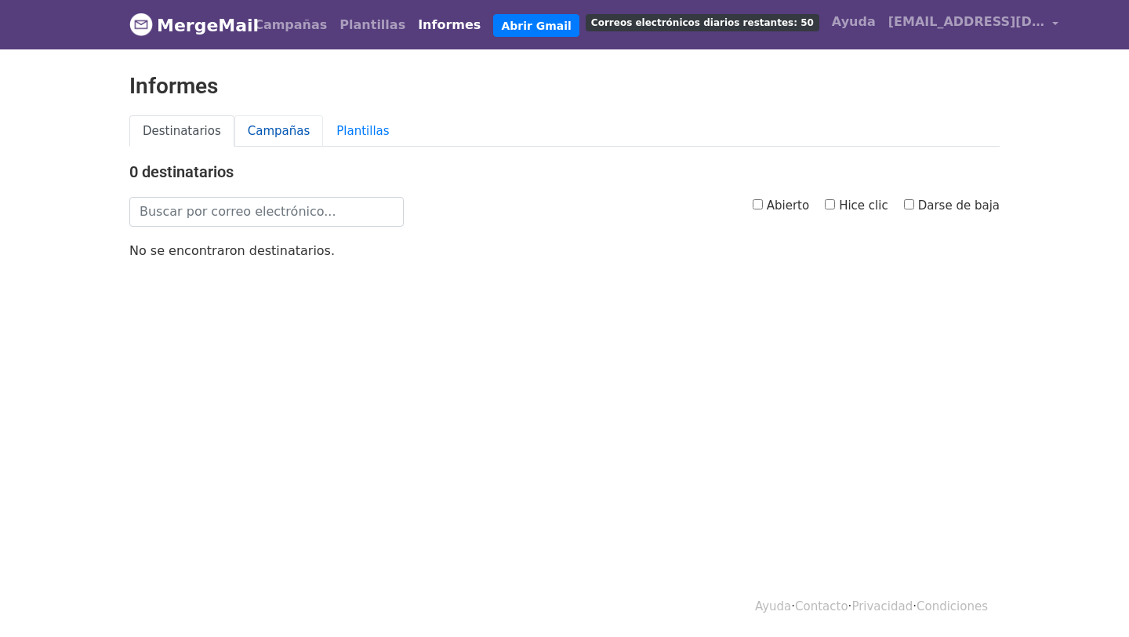
click at [280, 132] on font "Campañas" at bounding box center [279, 131] width 63 height 14
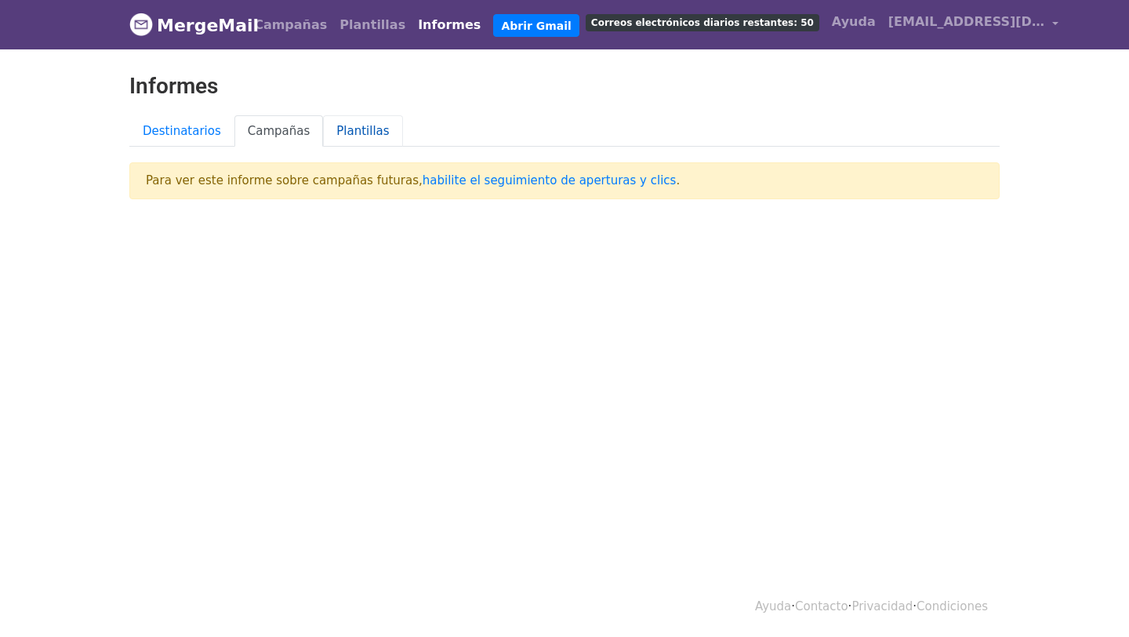
click at [340, 130] on font "Plantillas" at bounding box center [362, 131] width 53 height 14
click at [692, 17] on font "Correos electrónicos diarios restantes: 50" at bounding box center [702, 22] width 223 height 11
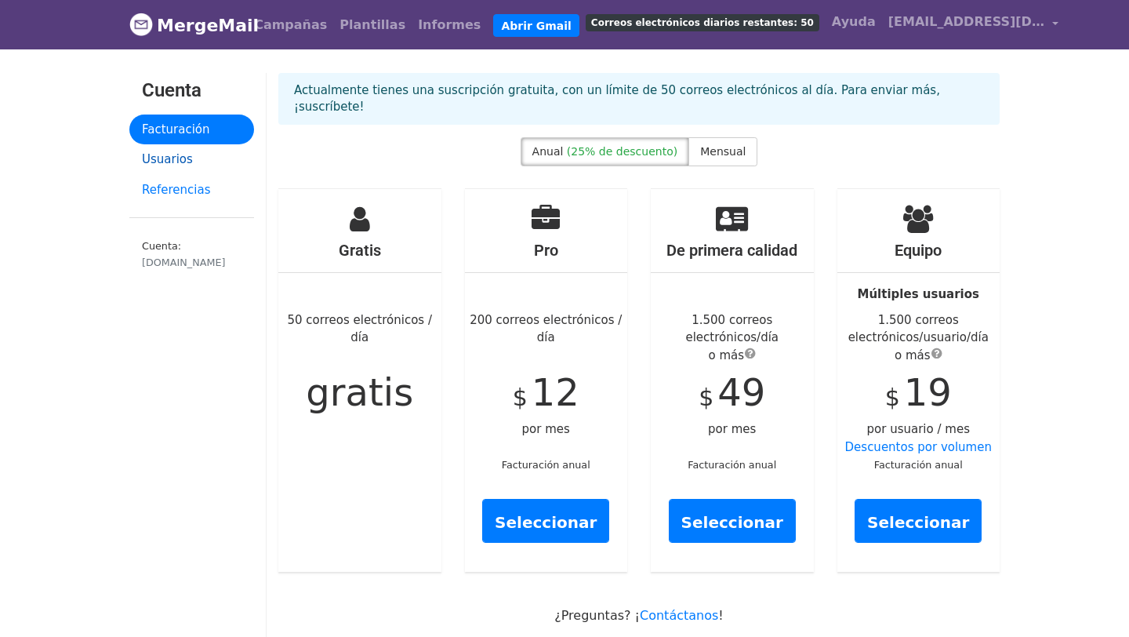
click at [180, 155] on font "Usuarios" at bounding box center [167, 159] width 51 height 14
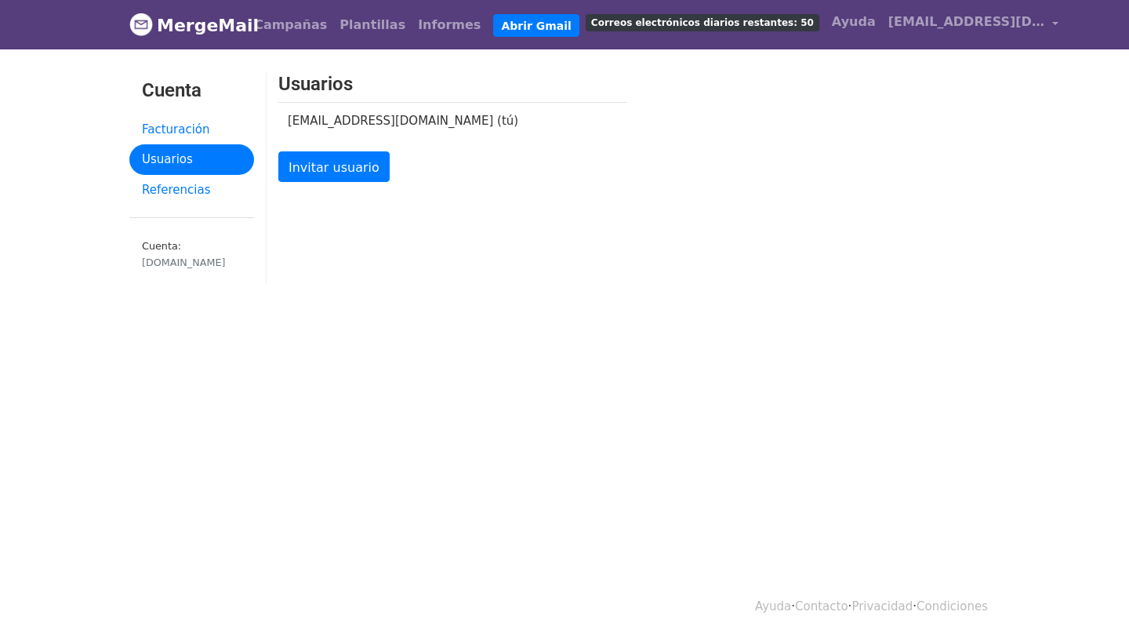
click at [223, 31] on font "MergeMail" at bounding box center [208, 26] width 102 height 20
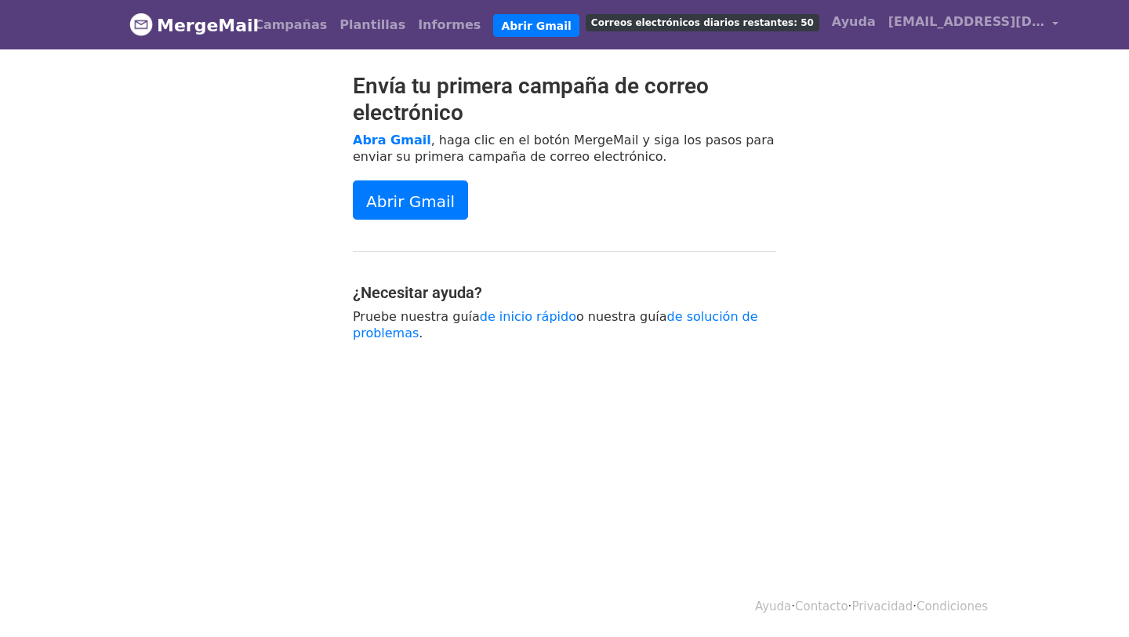
click at [594, 16] on span "Correos electrónicos diarios restantes: 50" at bounding box center [703, 22] width 234 height 17
click at [600, 24] on font "Correos electrónicos diarios restantes: 50" at bounding box center [702, 22] width 223 height 11
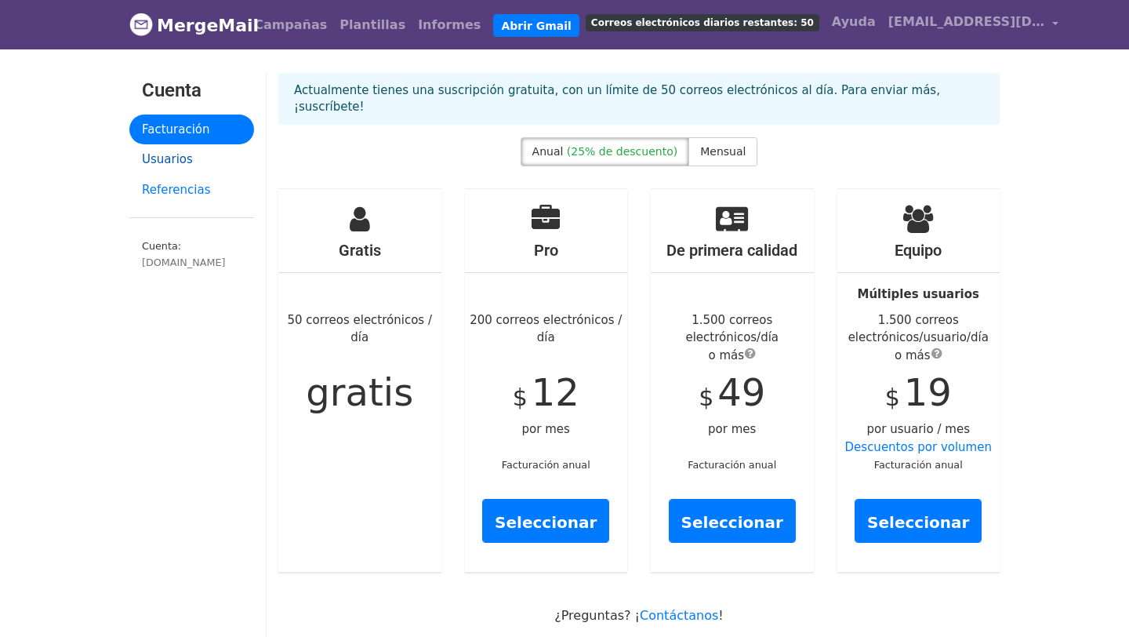
click at [209, 162] on link "Usuarios" at bounding box center [191, 159] width 125 height 31
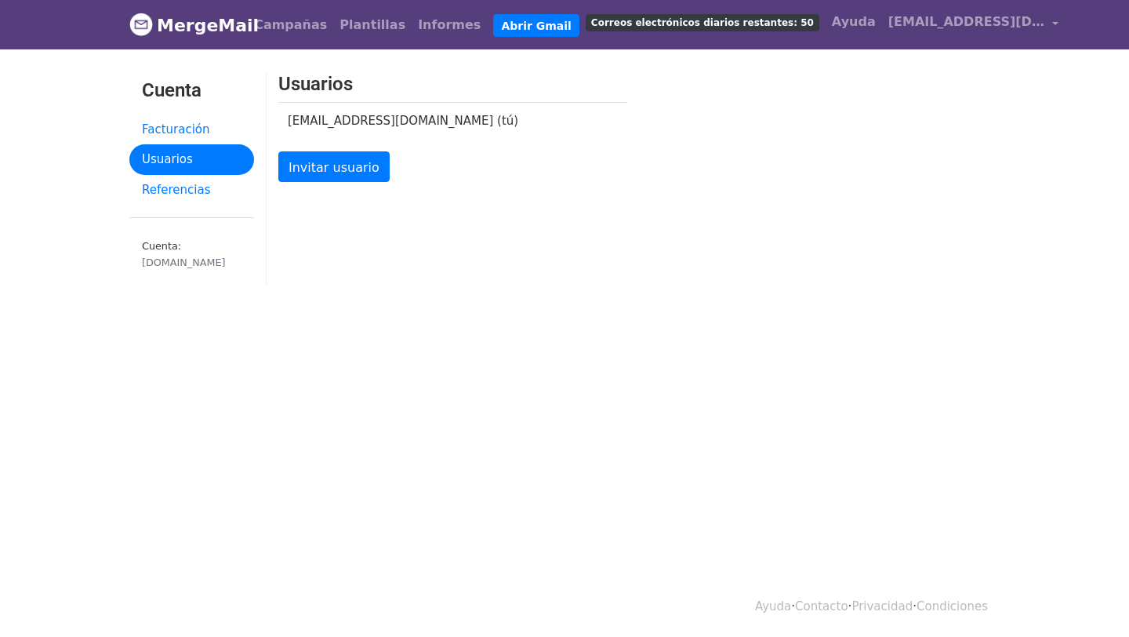
drag, startPoint x: 272, startPoint y: 118, endPoint x: 549, endPoint y: 135, distance: 277.2
click at [550, 135] on div "Usuarios dbsbeautyawards@mycommunity.cl (tú) Invitar usuario" at bounding box center [453, 136] width 372 height 127
click at [231, 24] on font "MergeMail" at bounding box center [208, 26] width 102 height 20
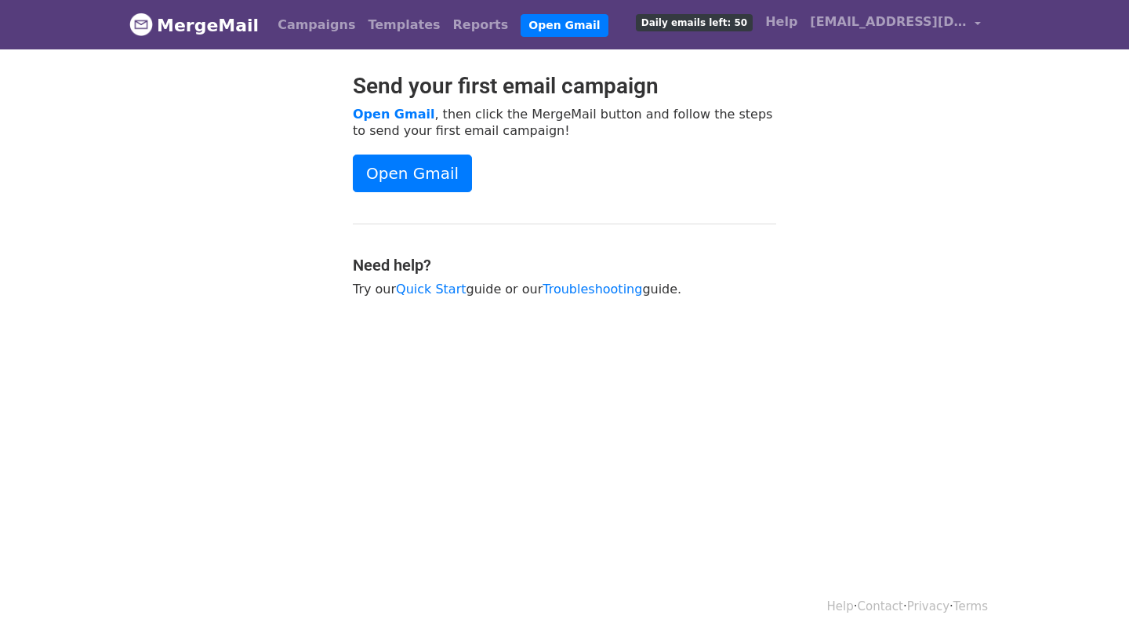
click at [721, 29] on span "Daily emails left: 50" at bounding box center [694, 22] width 117 height 17
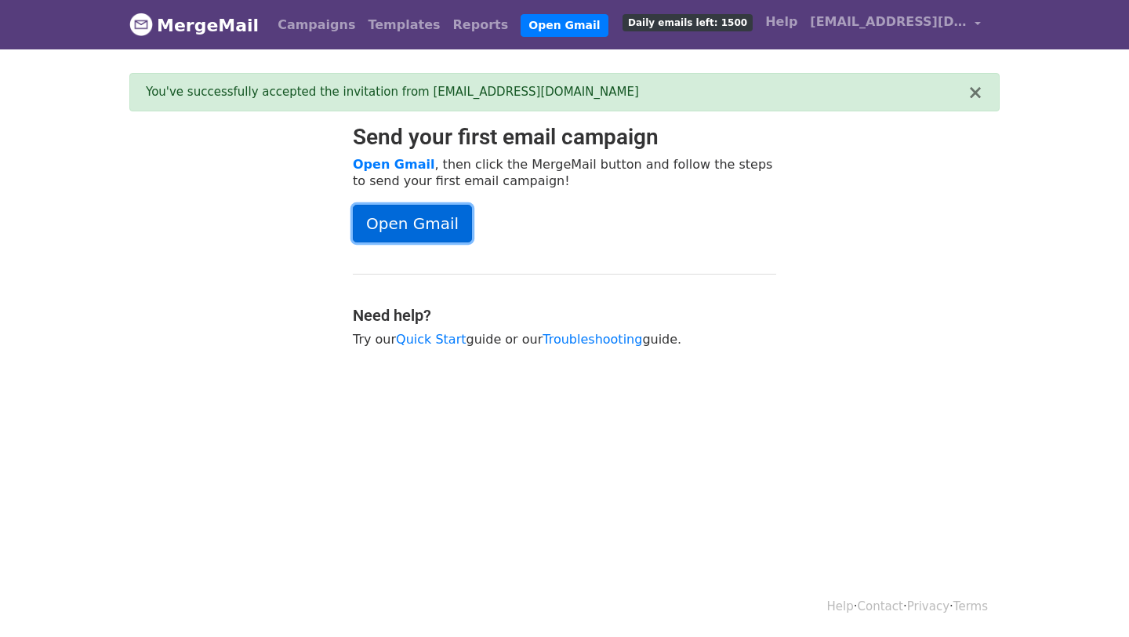
click at [396, 217] on link "Open Gmail" at bounding box center [412, 224] width 119 height 38
